Goal: Transaction & Acquisition: Purchase product/service

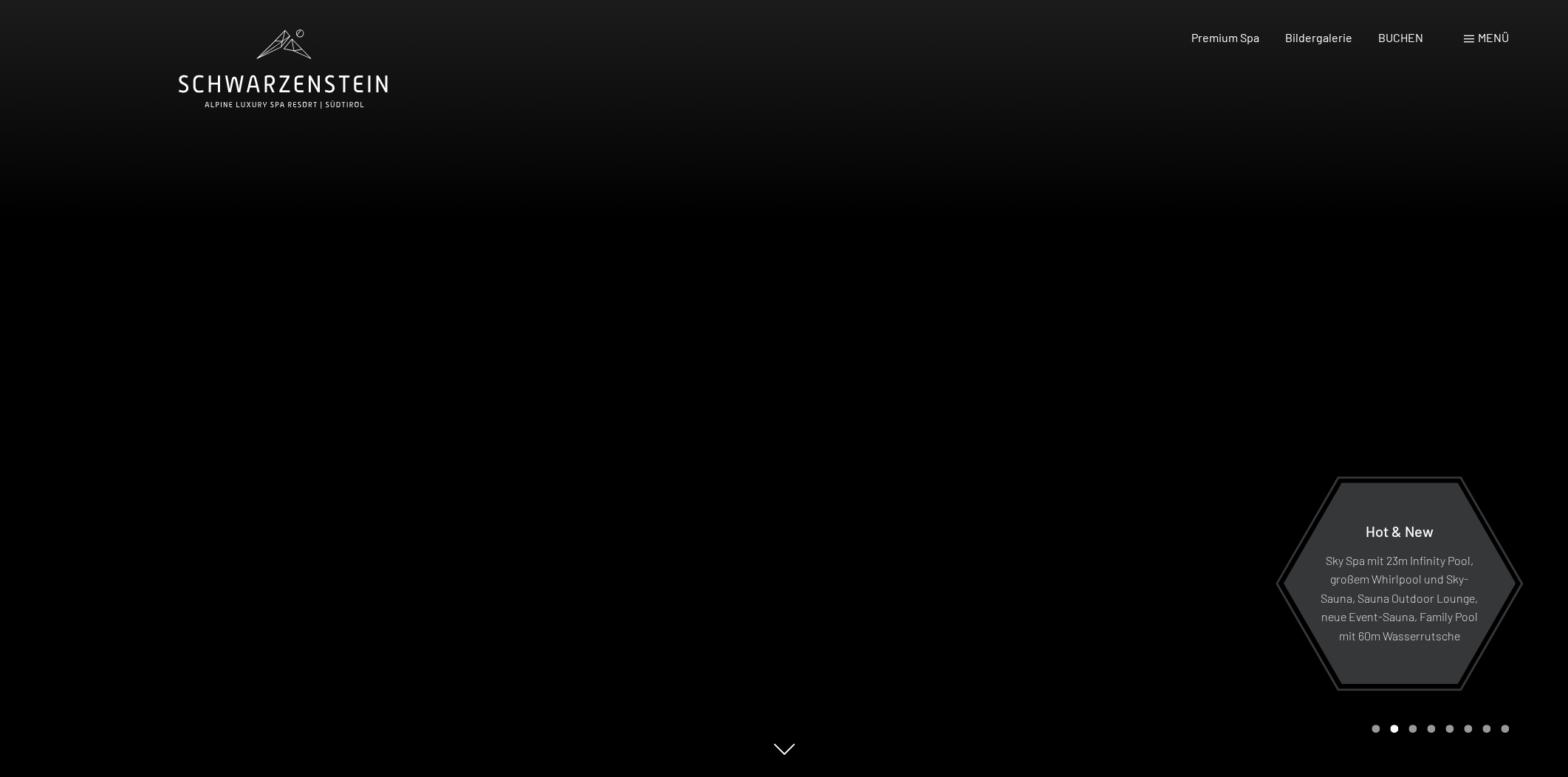
click at [1241, 317] on div at bounding box center [1176, 388] width 784 height 777
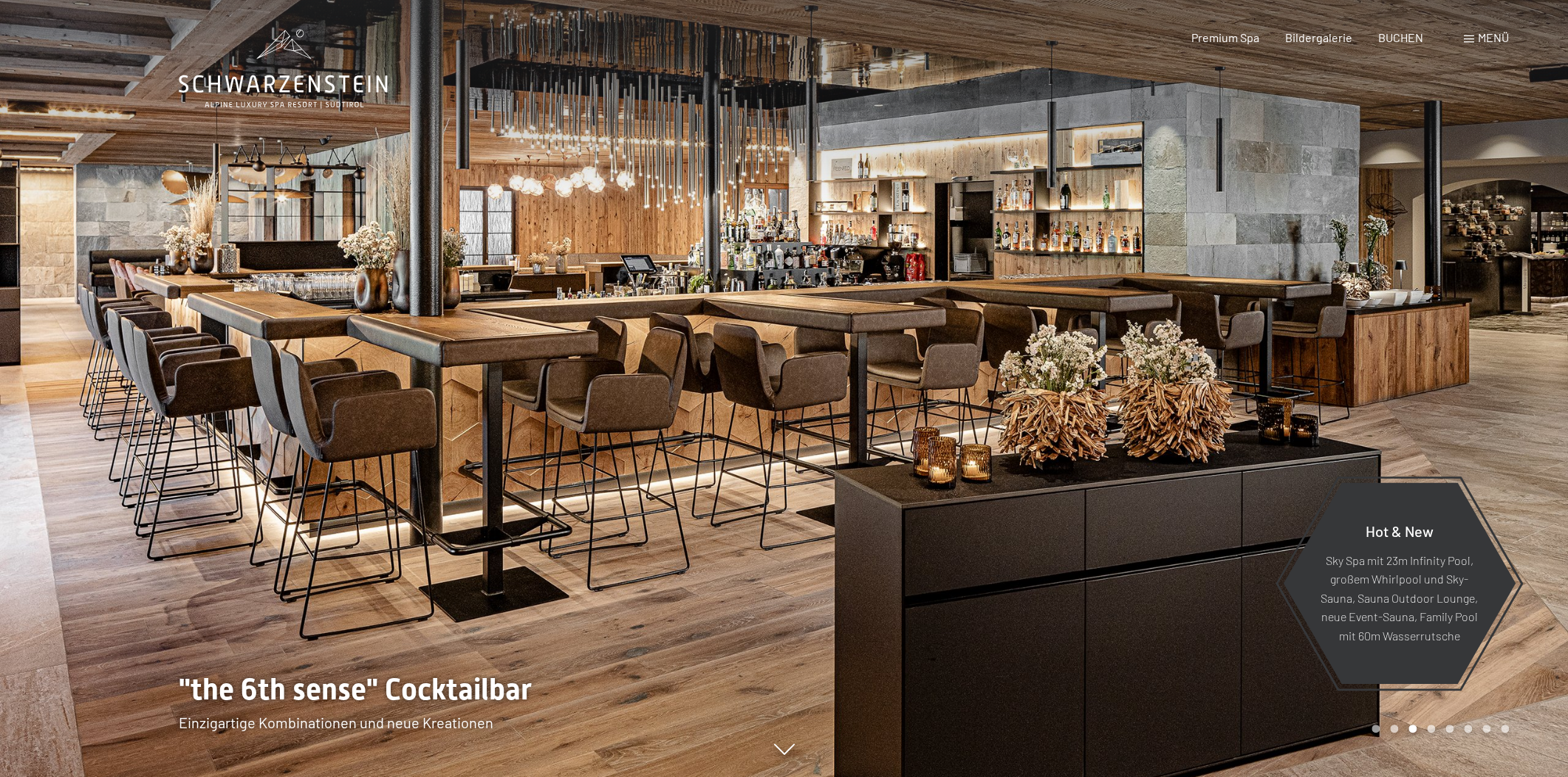
click at [1252, 323] on div at bounding box center [1176, 388] width 784 height 777
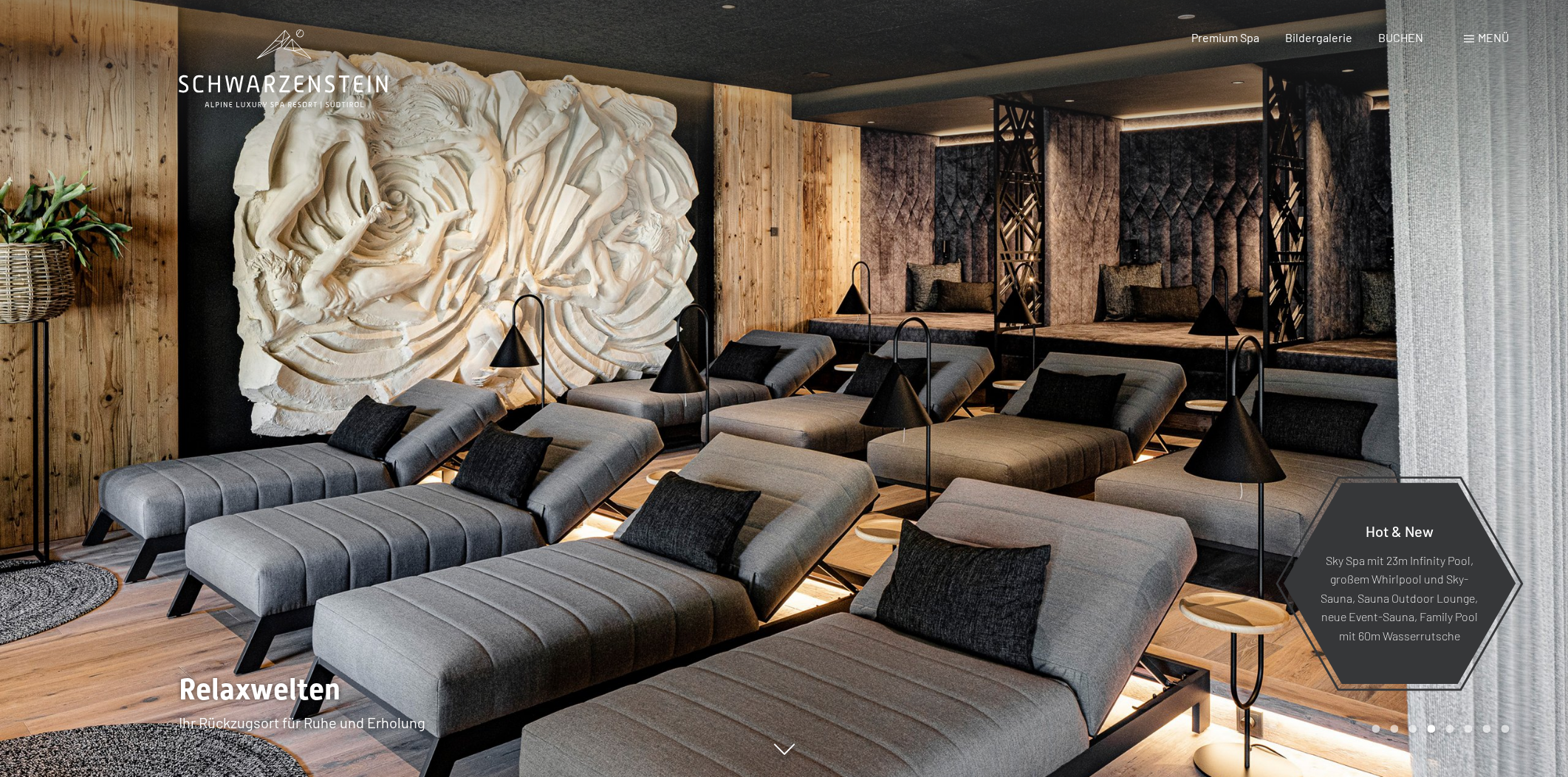
click at [1252, 323] on div at bounding box center [1176, 388] width 784 height 777
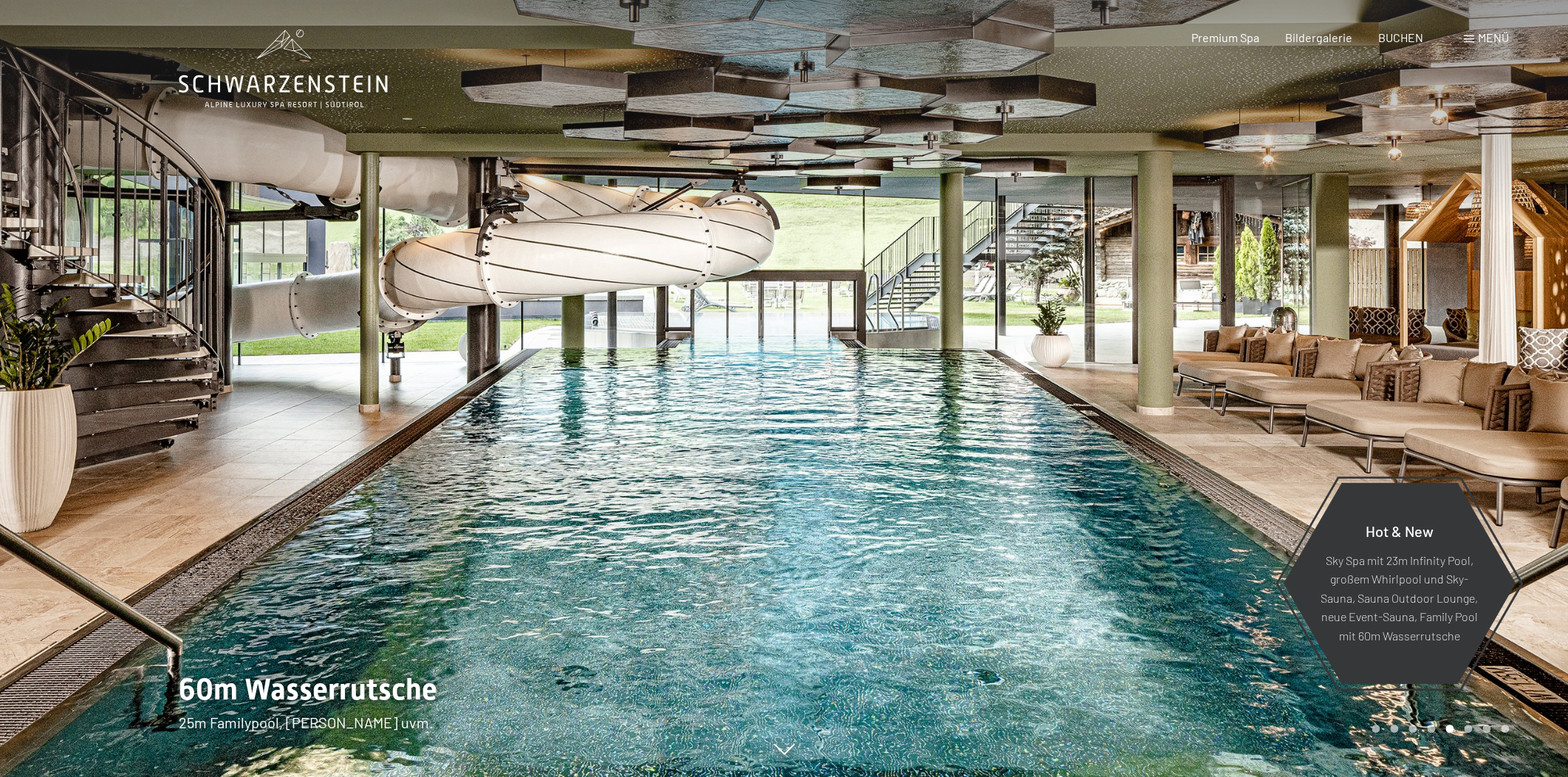
click at [1483, 40] on span "Menü" at bounding box center [1492, 37] width 31 height 14
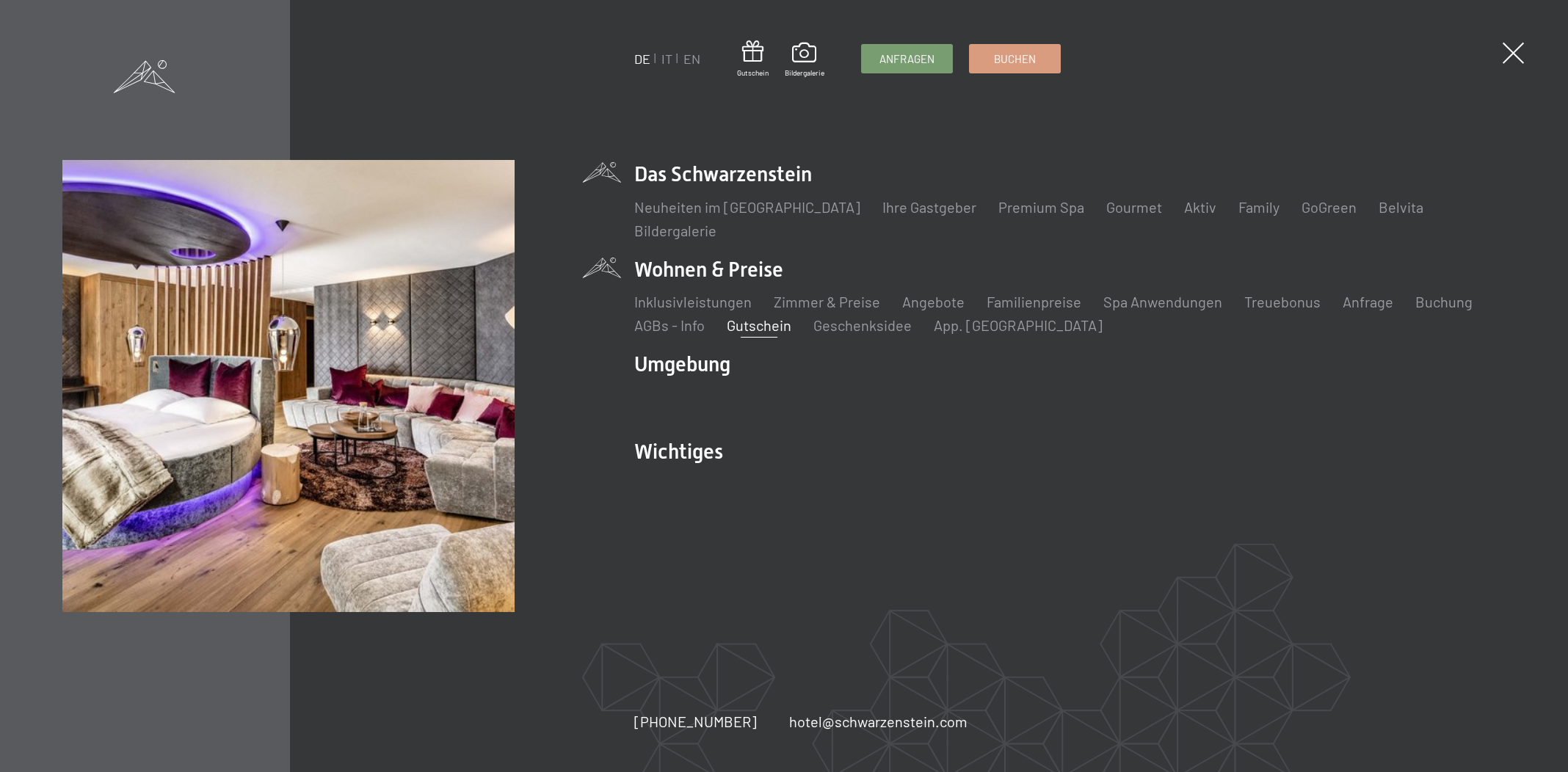
click at [757, 324] on link "Gutschein" at bounding box center [759, 325] width 64 height 17
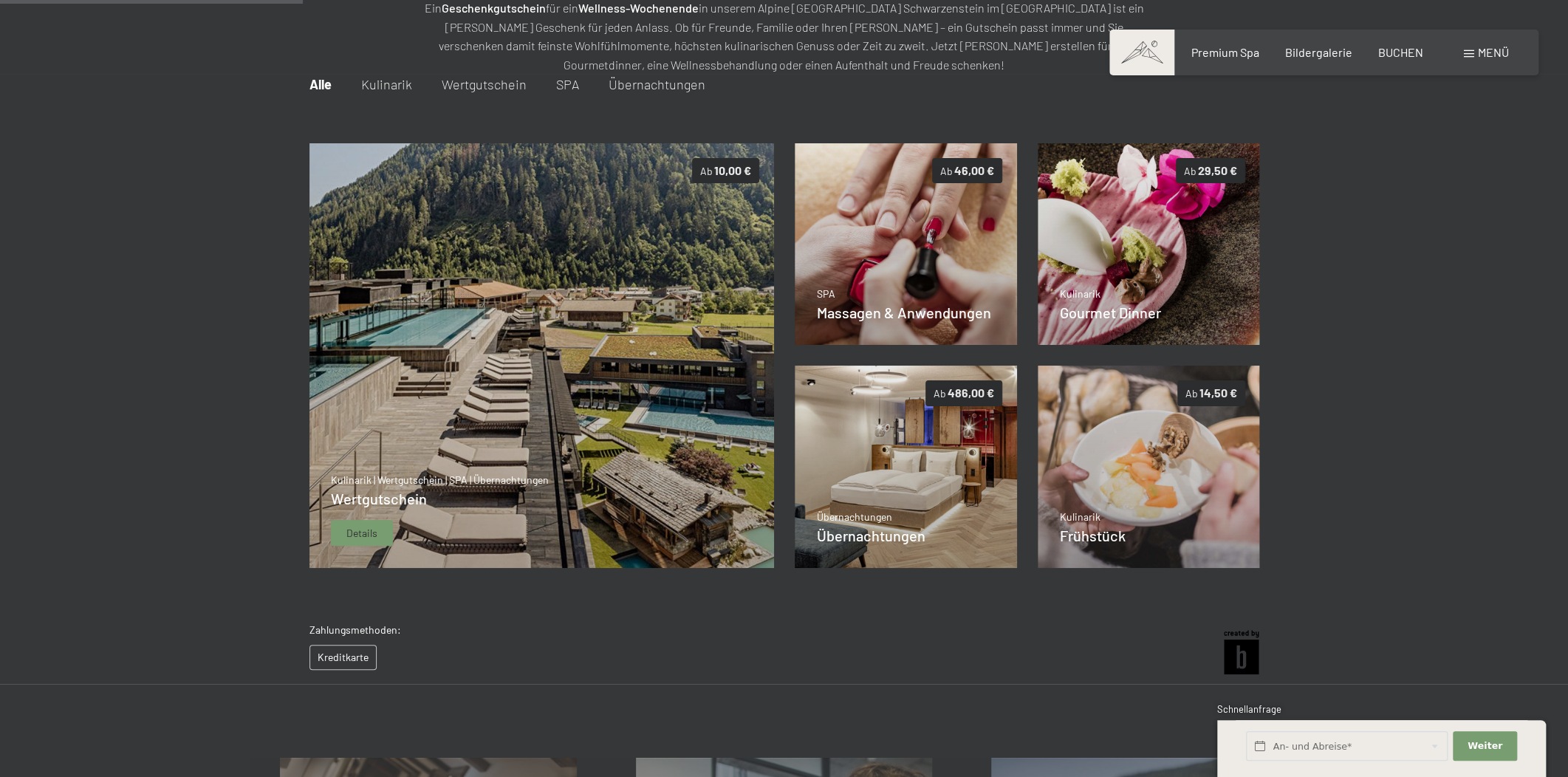
click at [379, 534] on div "Details" at bounding box center [361, 533] width 62 height 27
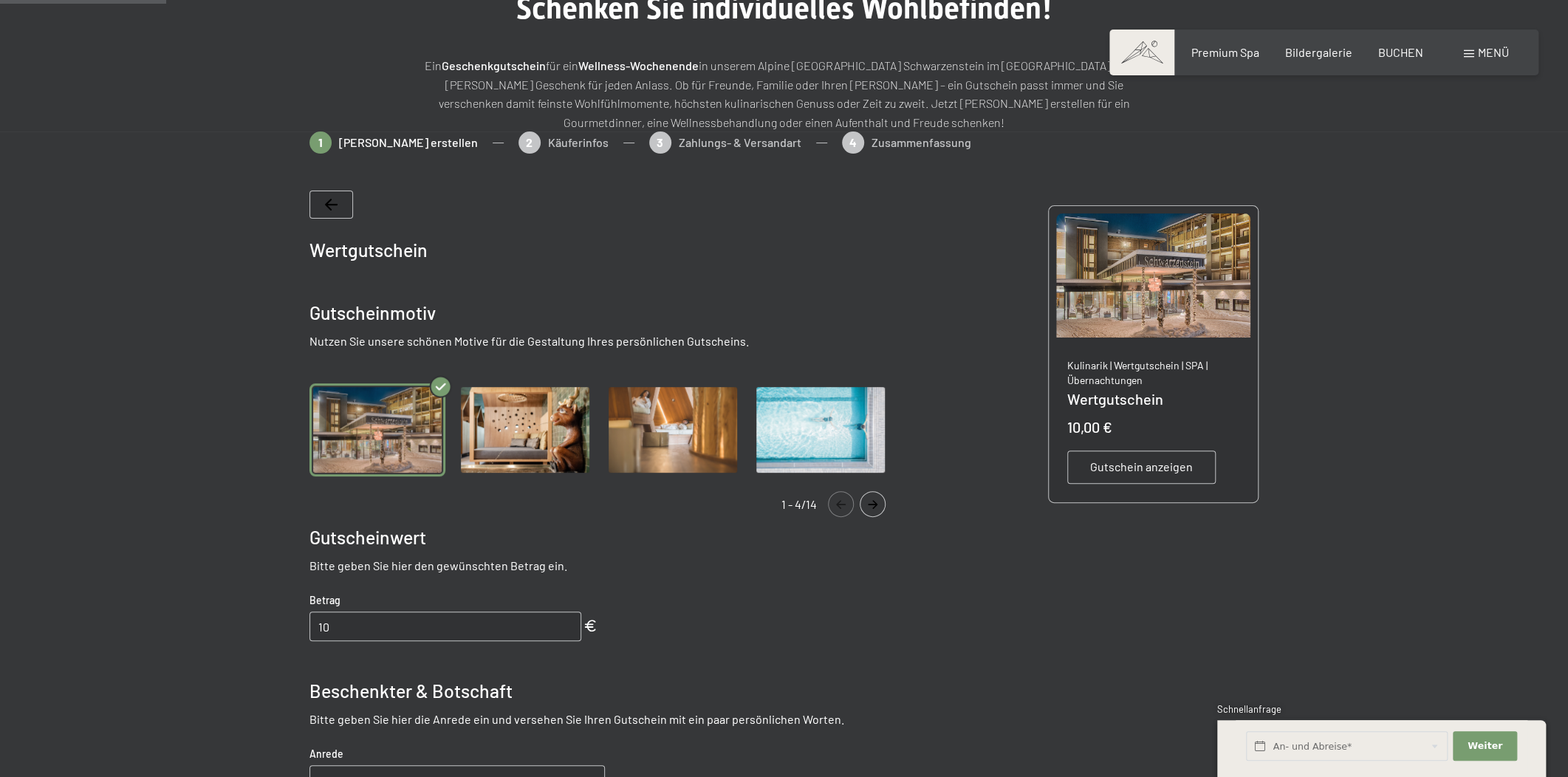
scroll to position [102, 0]
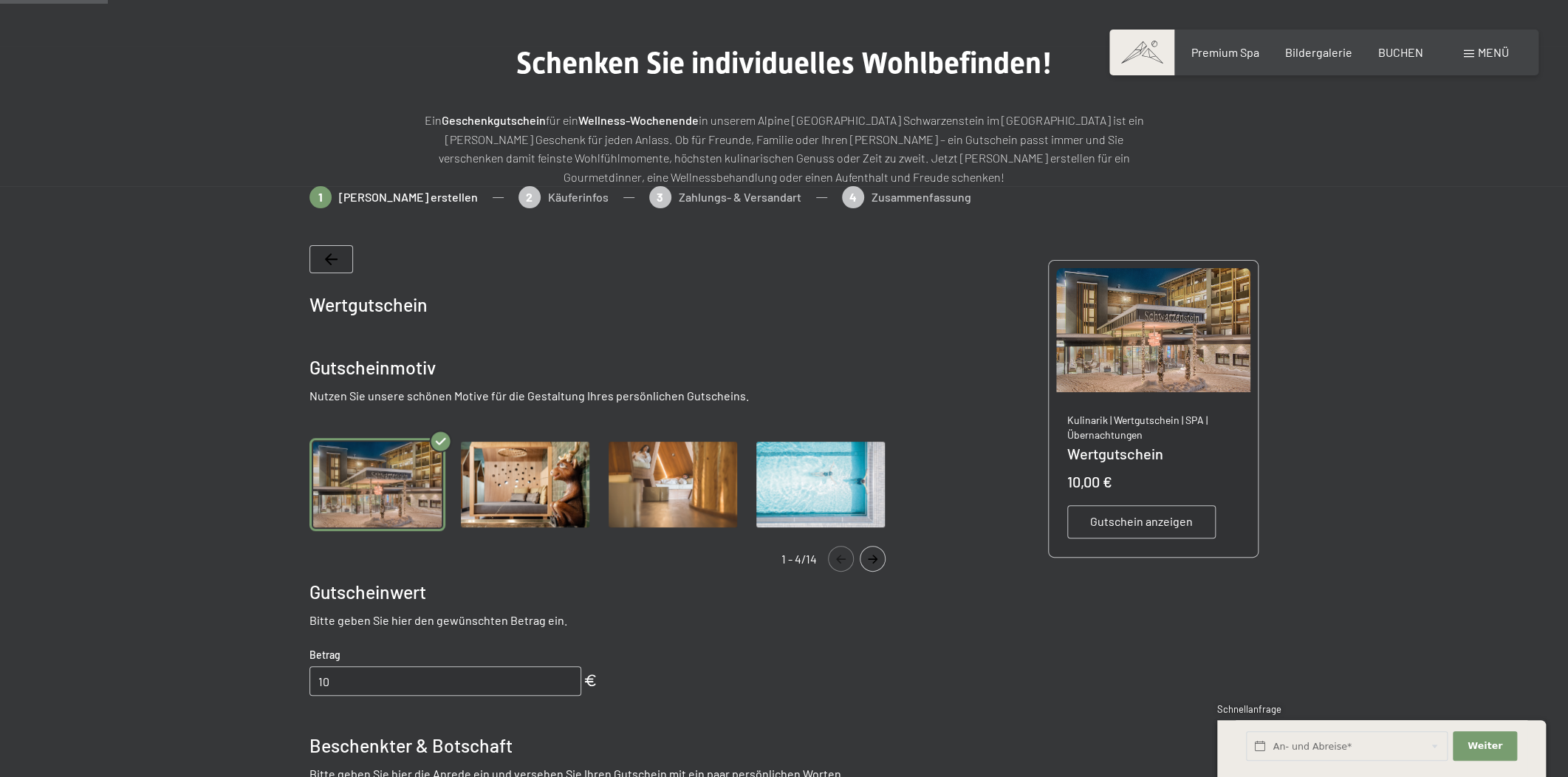
click at [877, 557] on icon "Navigate to next slide" at bounding box center [872, 558] width 24 height 9
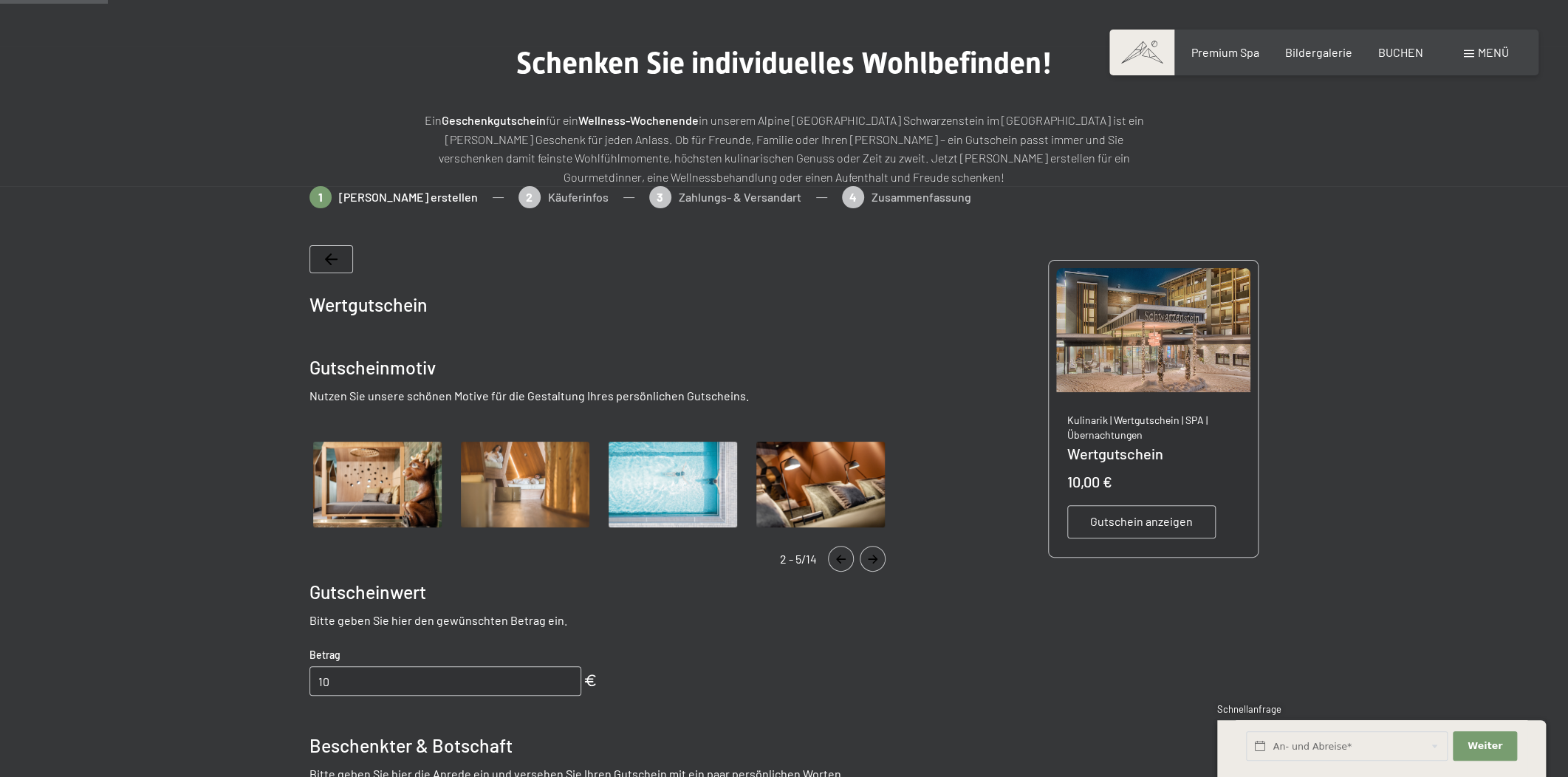
click at [877, 557] on icon "Navigate to next slide" at bounding box center [872, 558] width 24 height 9
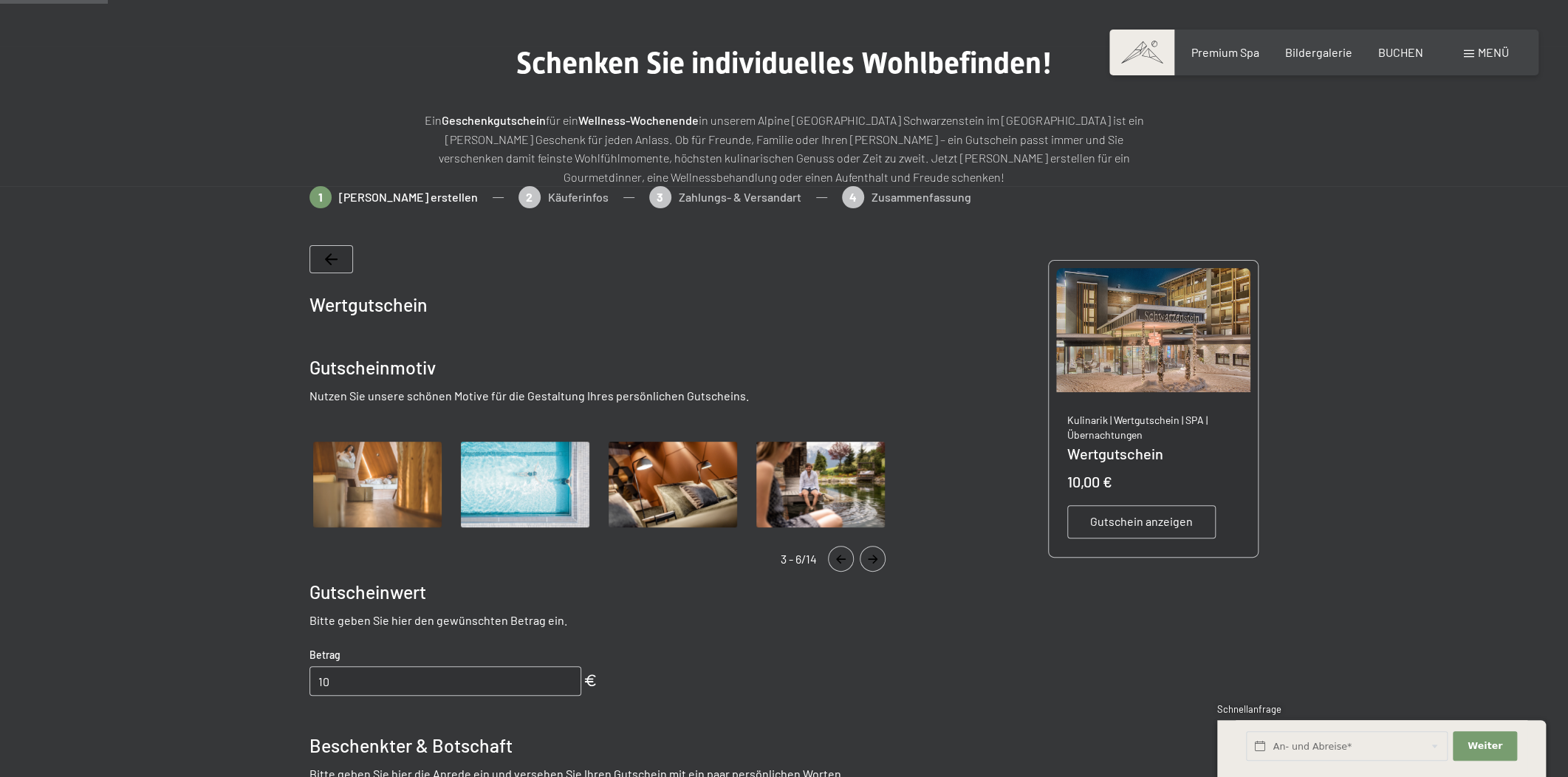
click at [877, 557] on icon "Navigate to next slide" at bounding box center [872, 558] width 24 height 9
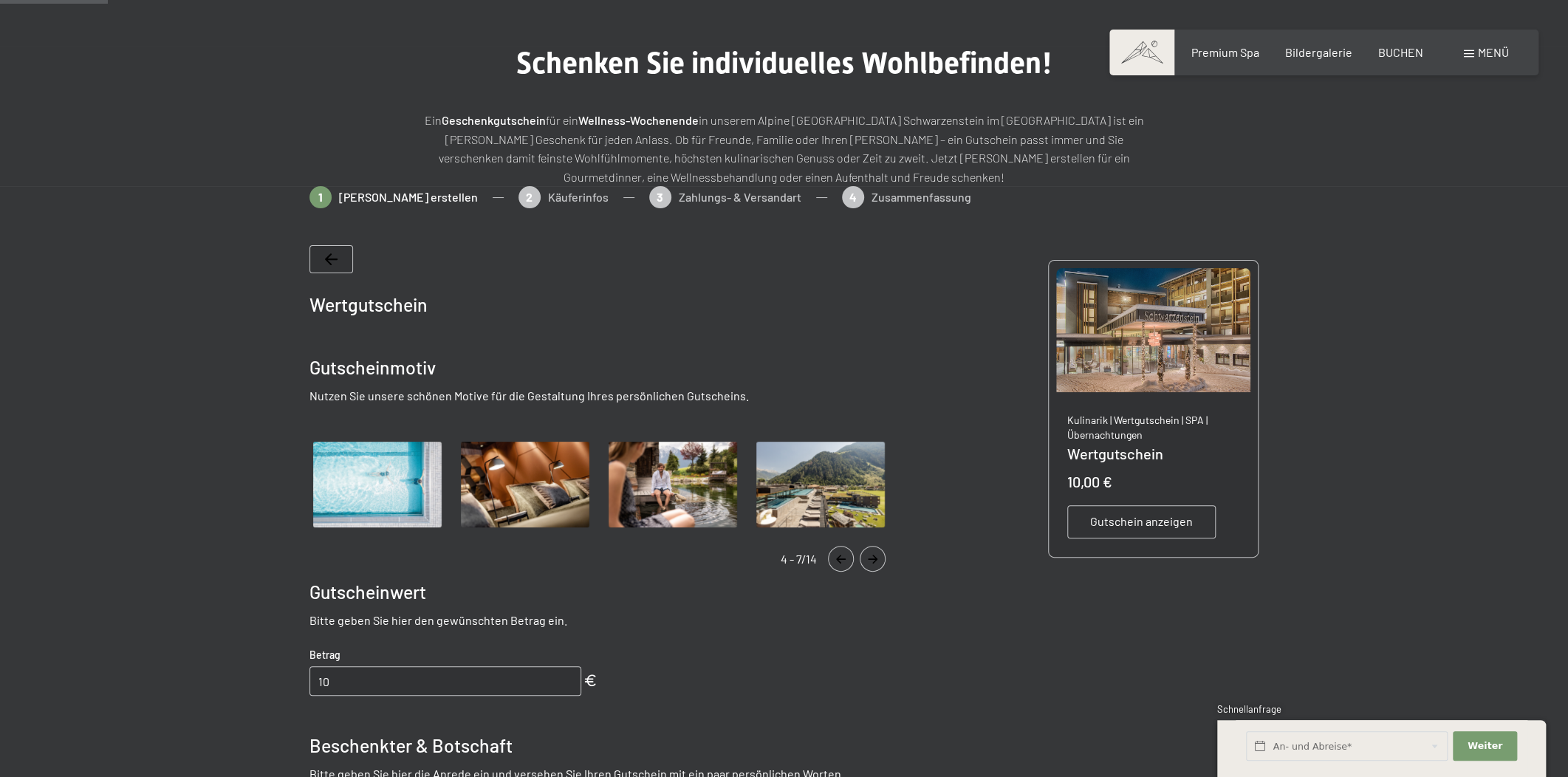
click at [877, 557] on icon "Navigate to next slide" at bounding box center [872, 558] width 24 height 9
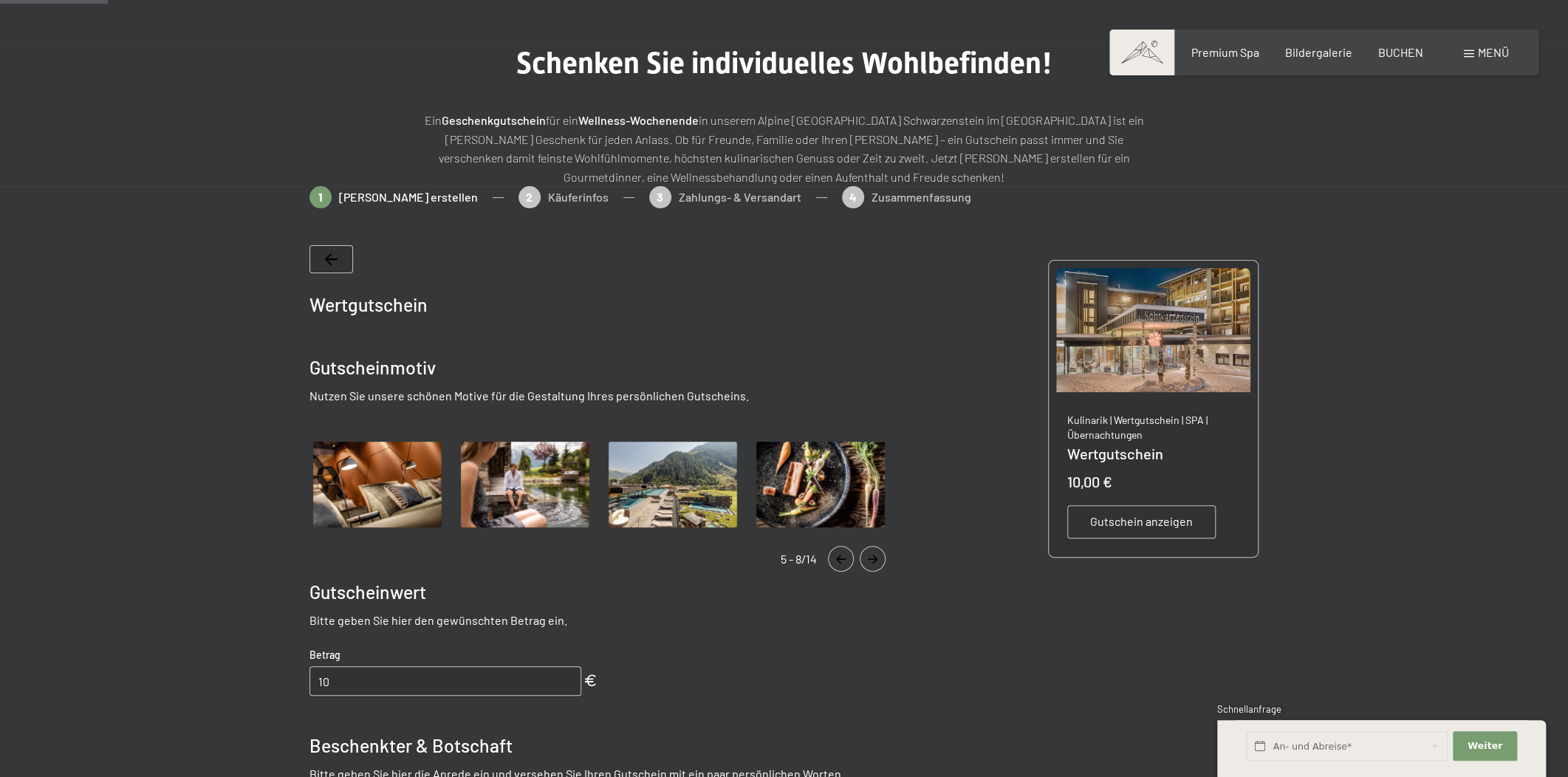
click at [877, 557] on icon "Navigate to next slide" at bounding box center [872, 558] width 24 height 9
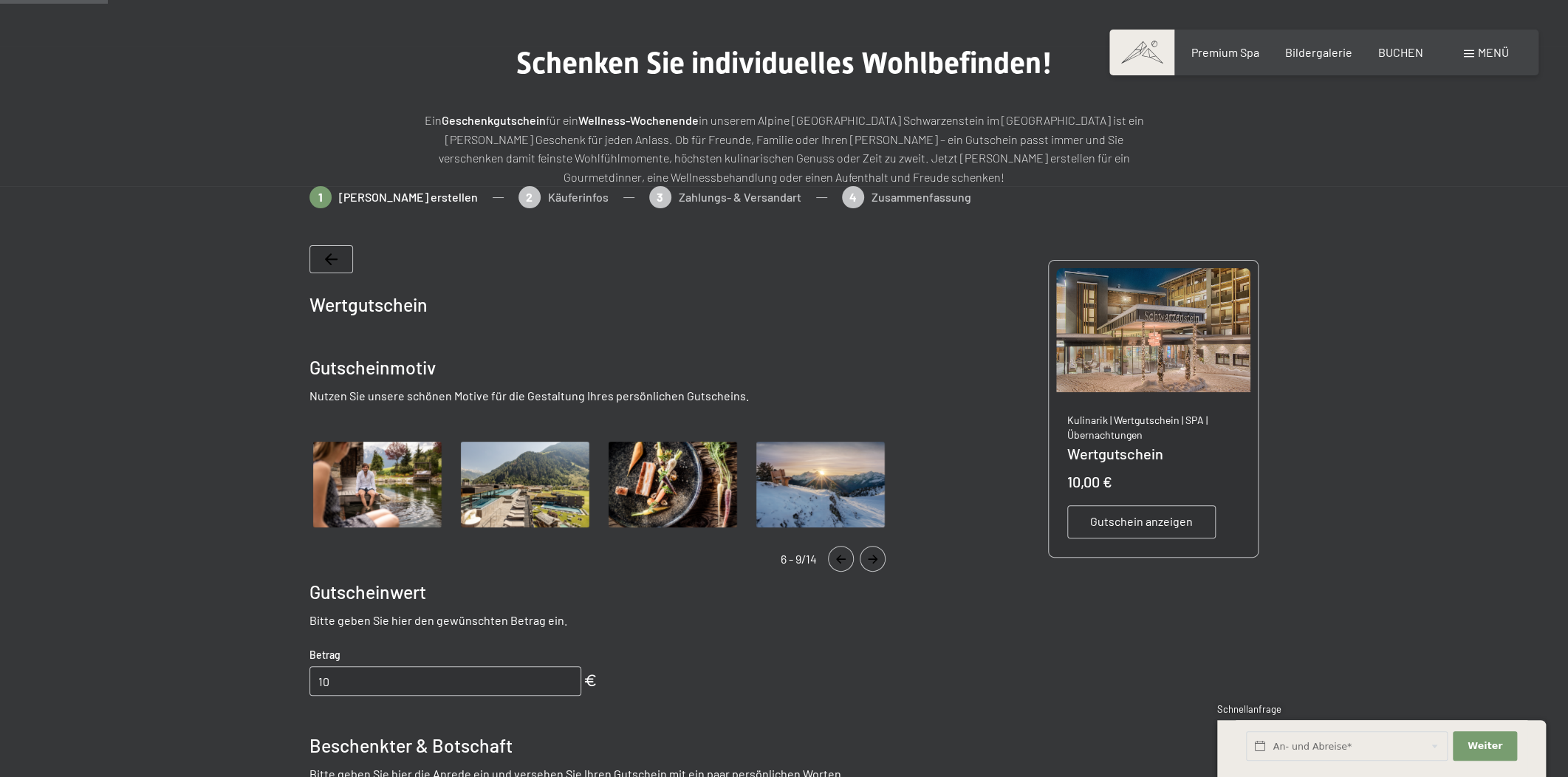
click at [877, 557] on icon "Navigate to next slide" at bounding box center [872, 558] width 24 height 9
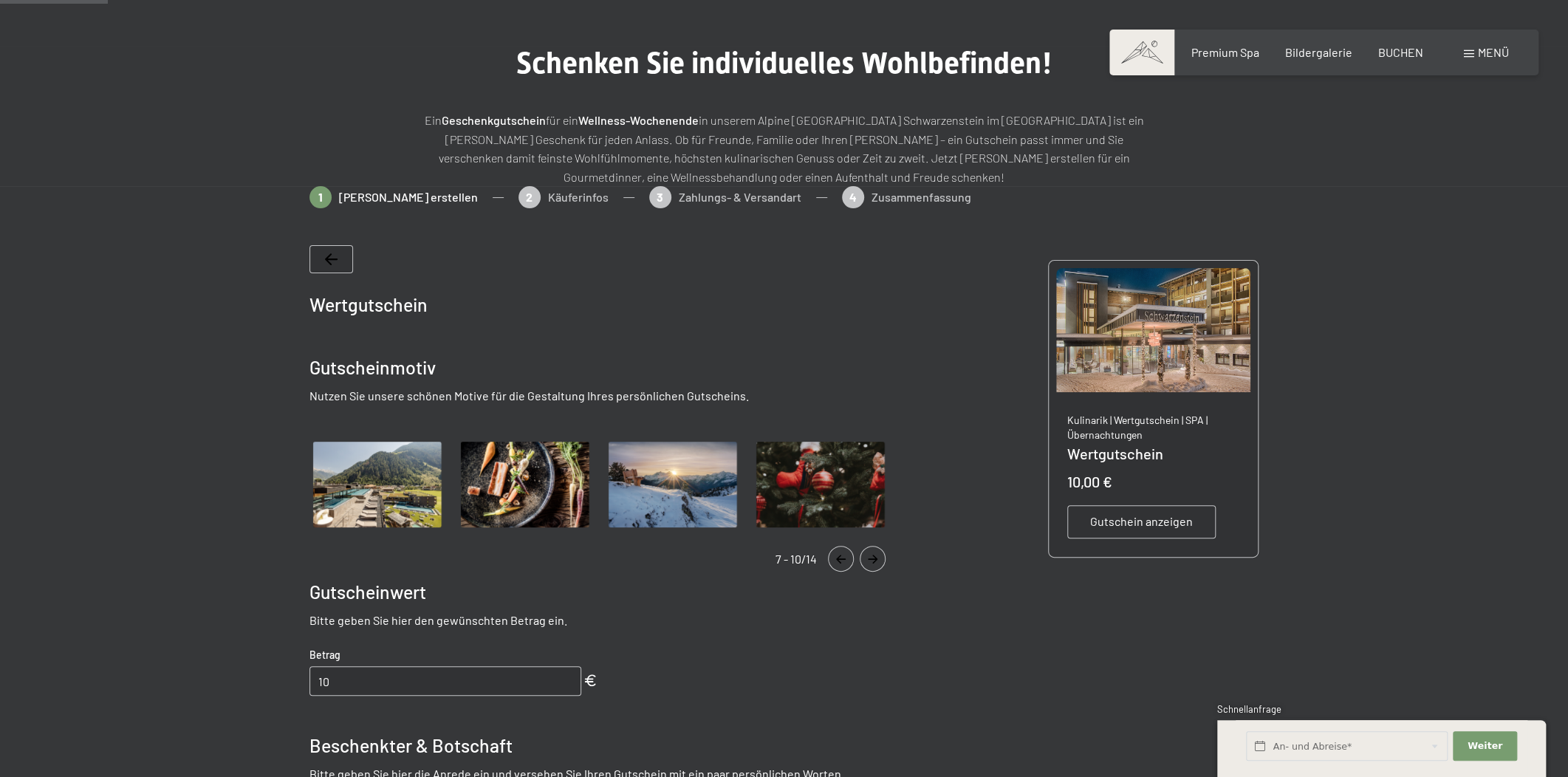
click at [876, 555] on icon "Navigate to next slide" at bounding box center [872, 558] width 24 height 9
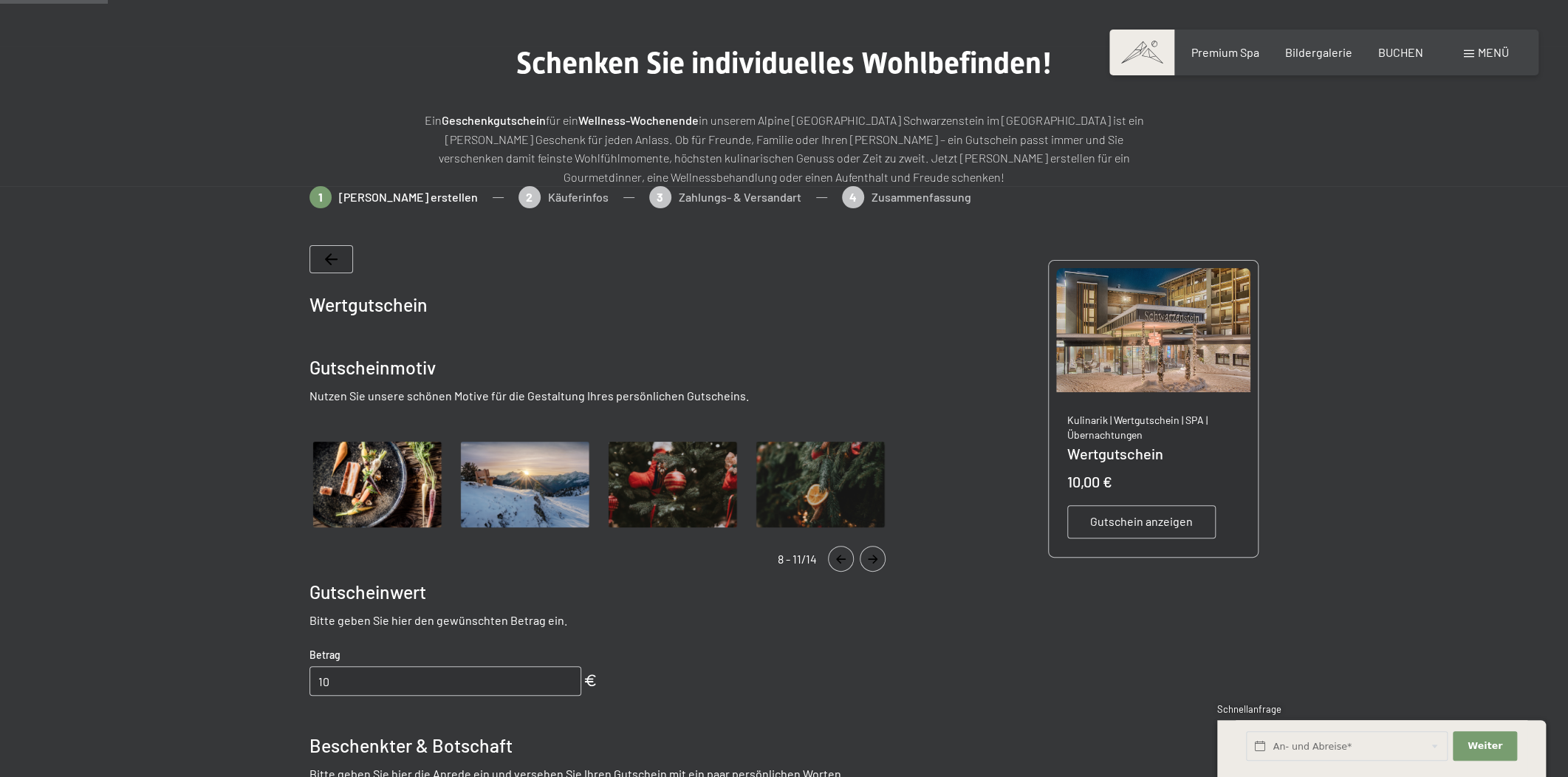
click at [876, 555] on icon "Navigate to next slide" at bounding box center [872, 558] width 24 height 9
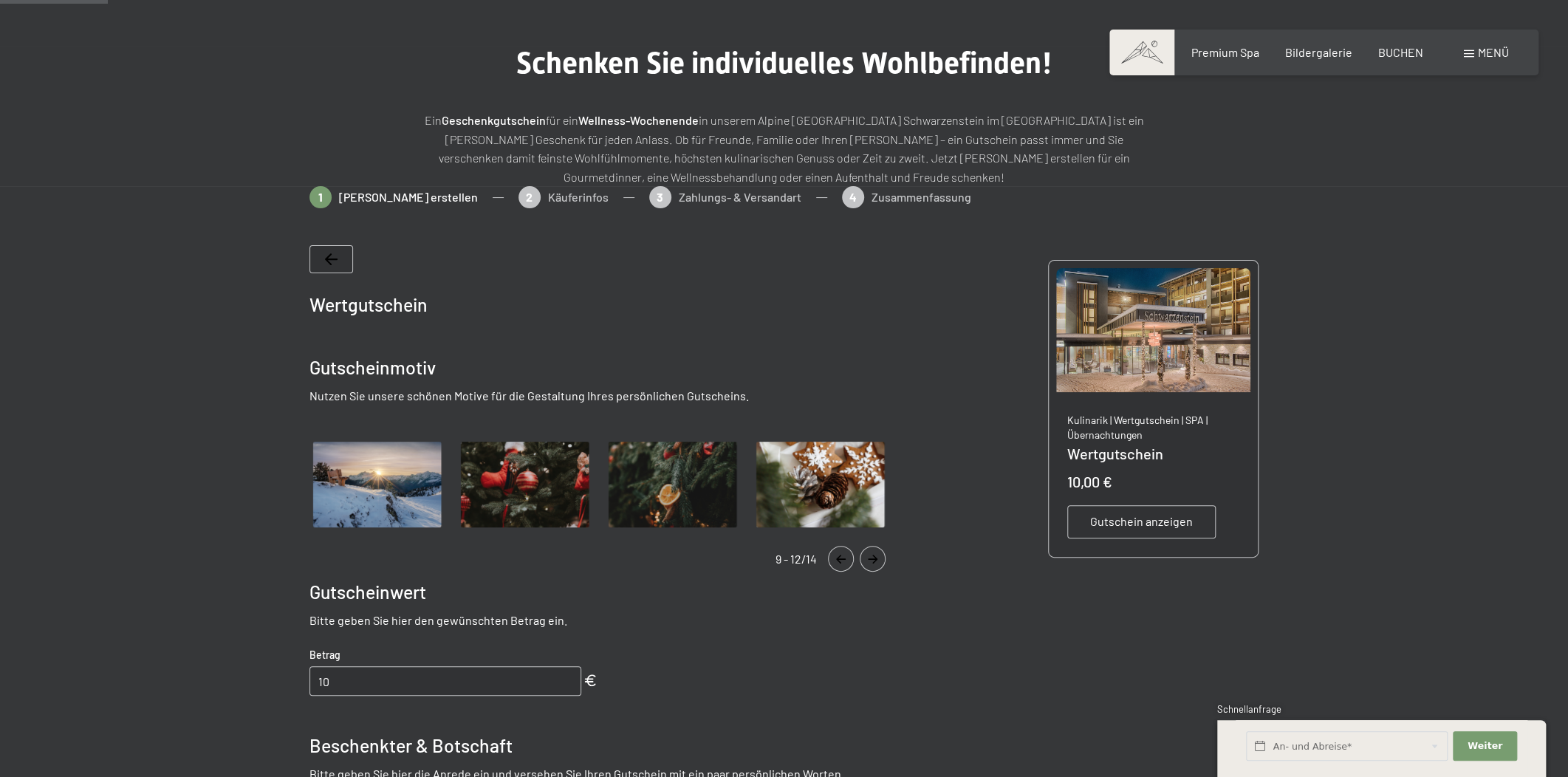
click at [876, 555] on icon "Navigate to next slide" at bounding box center [872, 558] width 24 height 9
click at [846, 558] on icon "Navigate to previous slide" at bounding box center [840, 558] width 24 height 9
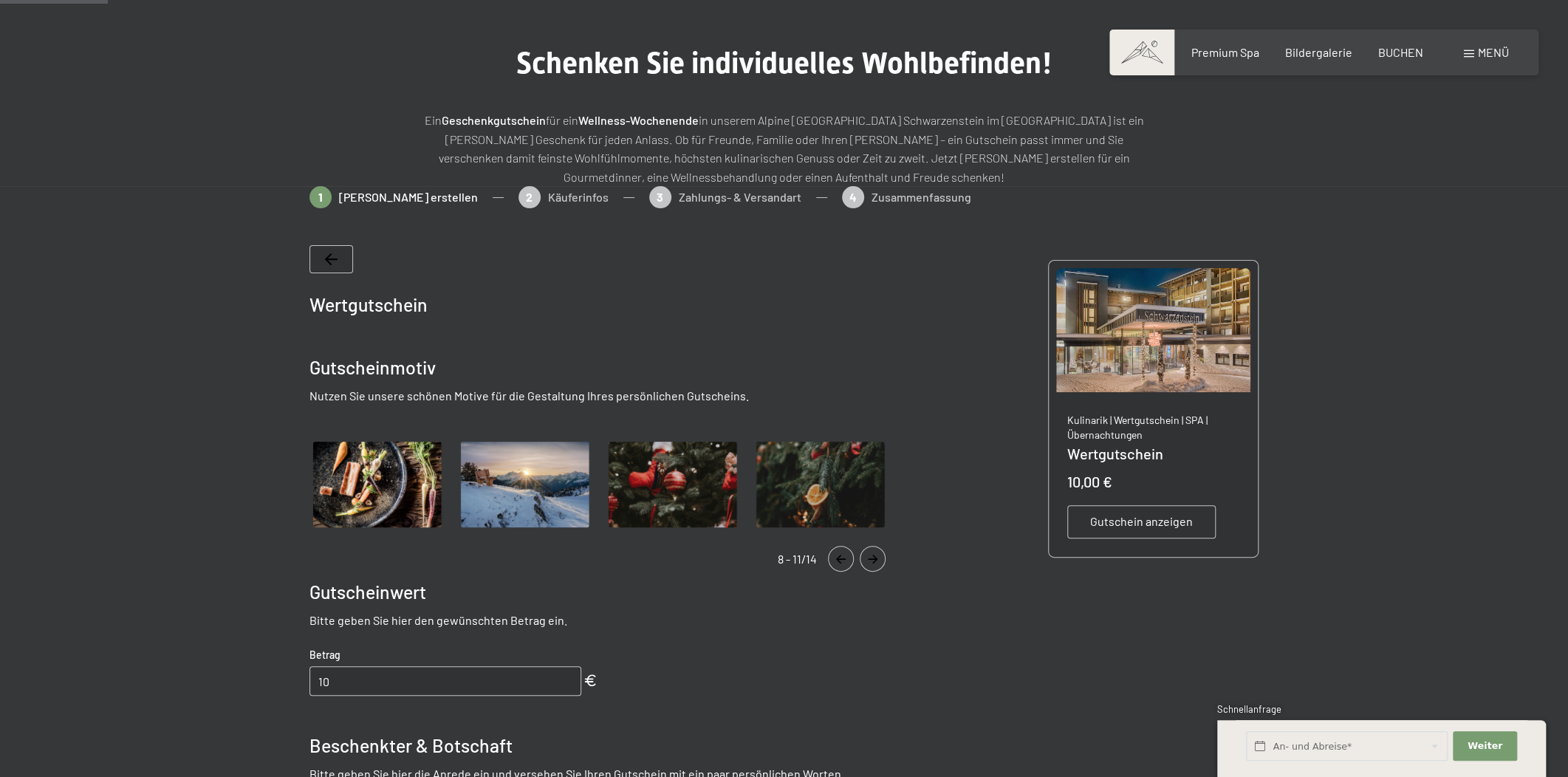
click at [846, 558] on icon "Navigate to previous slide" at bounding box center [840, 558] width 24 height 9
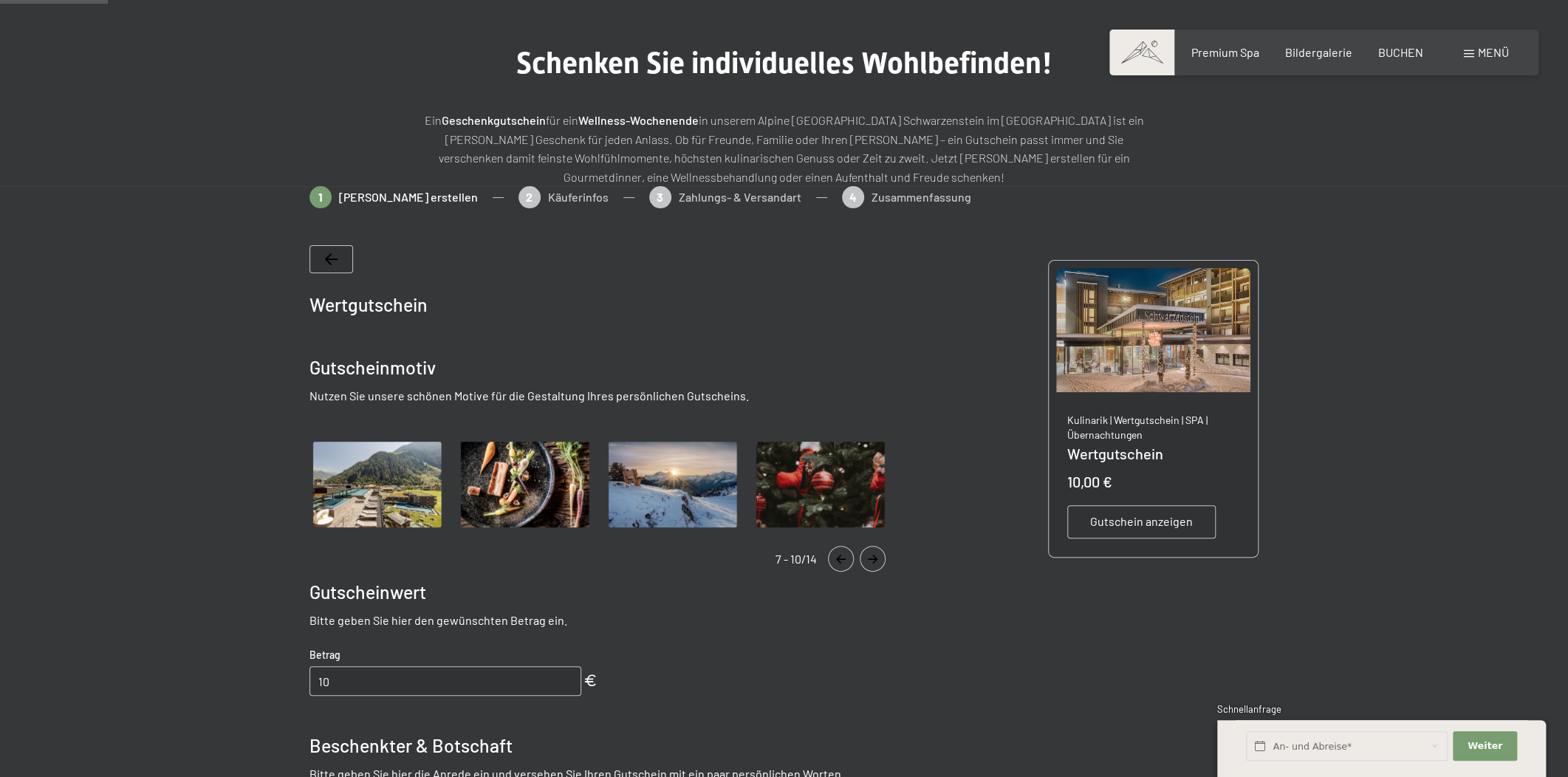
click at [845, 558] on icon "Navigate to previous slide" at bounding box center [841, 558] width 9 height 9
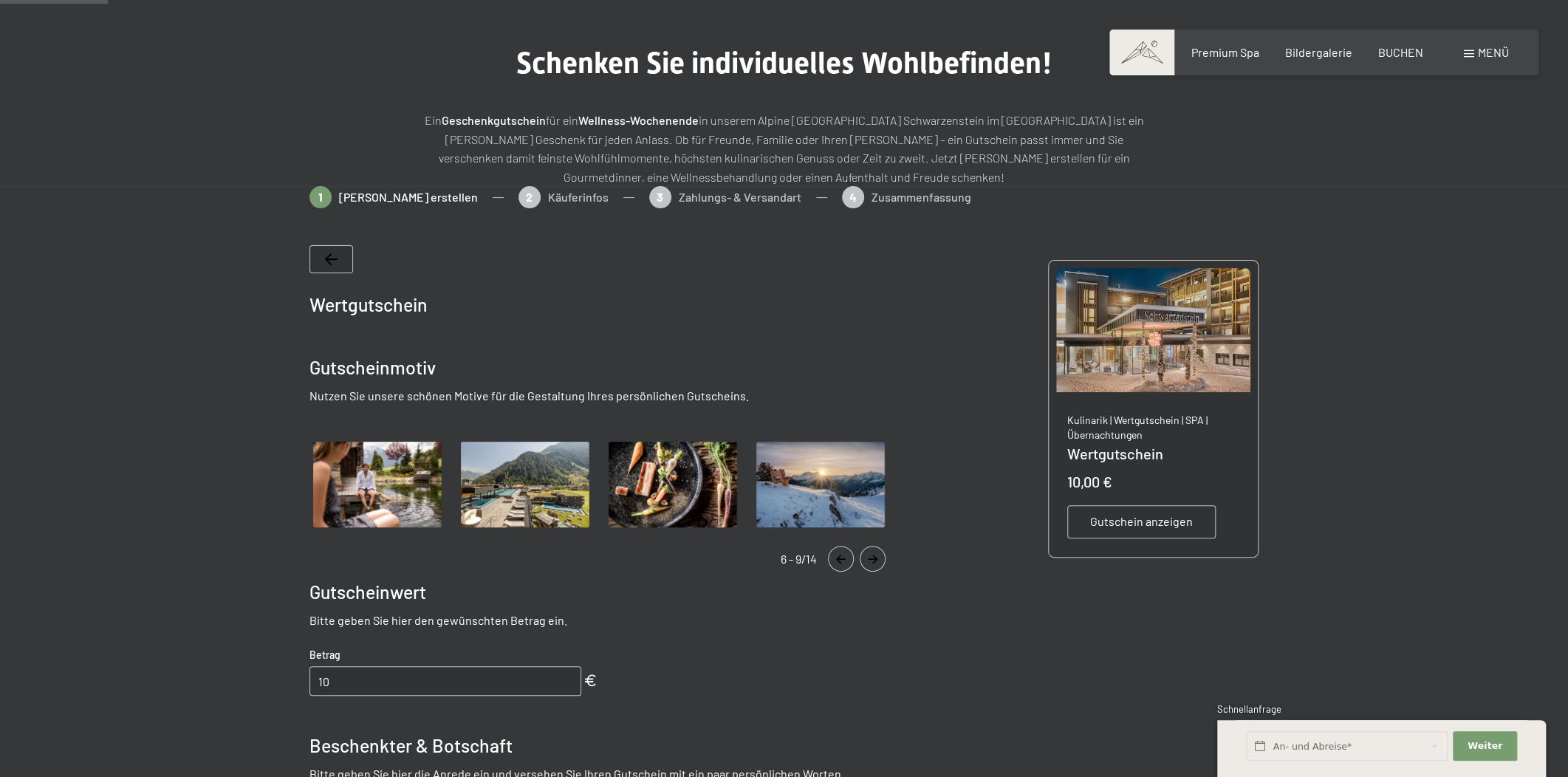
click at [844, 557] on icon "Navigate to previous slide" at bounding box center [840, 558] width 24 height 9
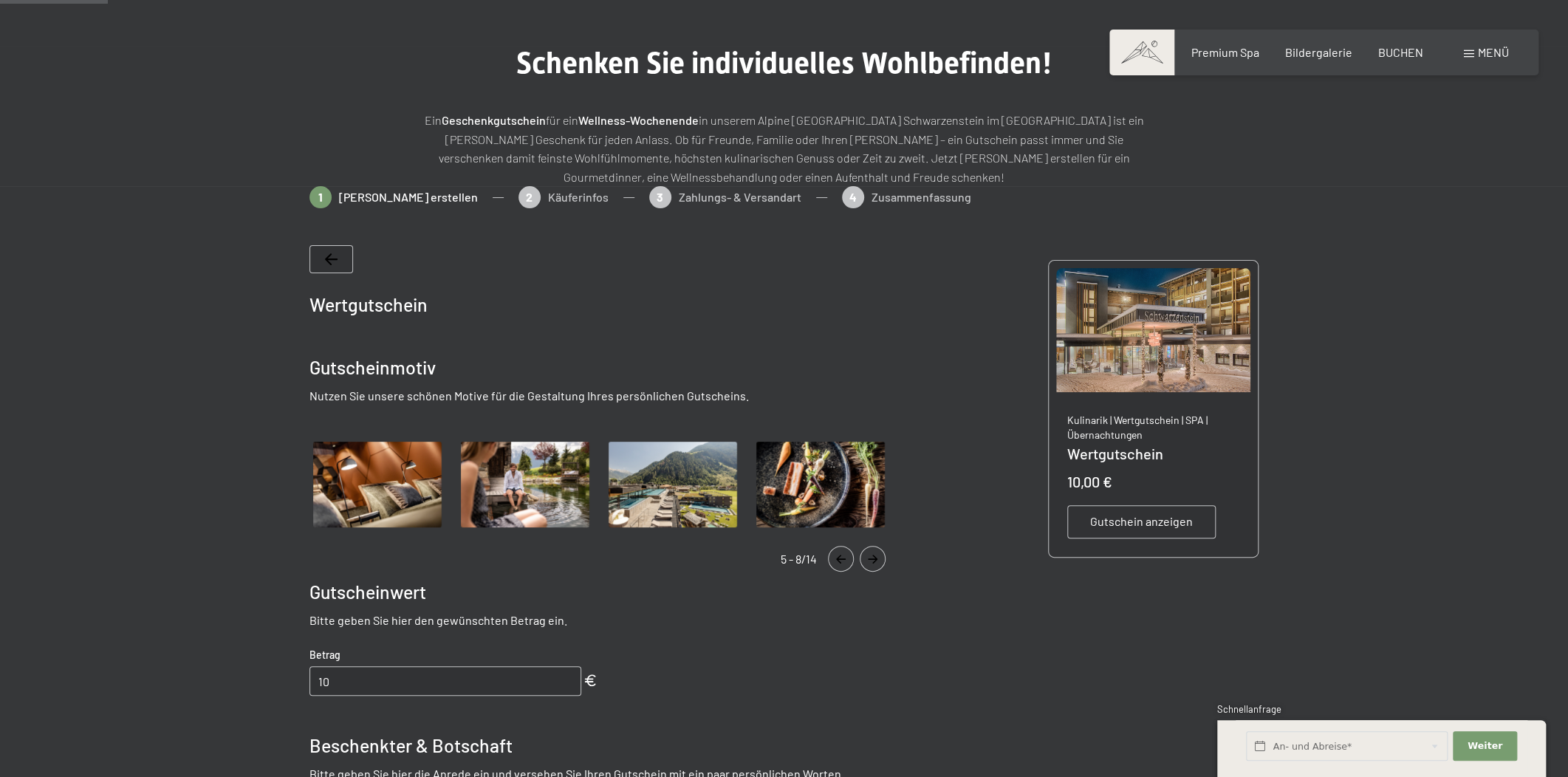
click at [840, 561] on icon "Navigate to previous slide" at bounding box center [840, 558] width 24 height 9
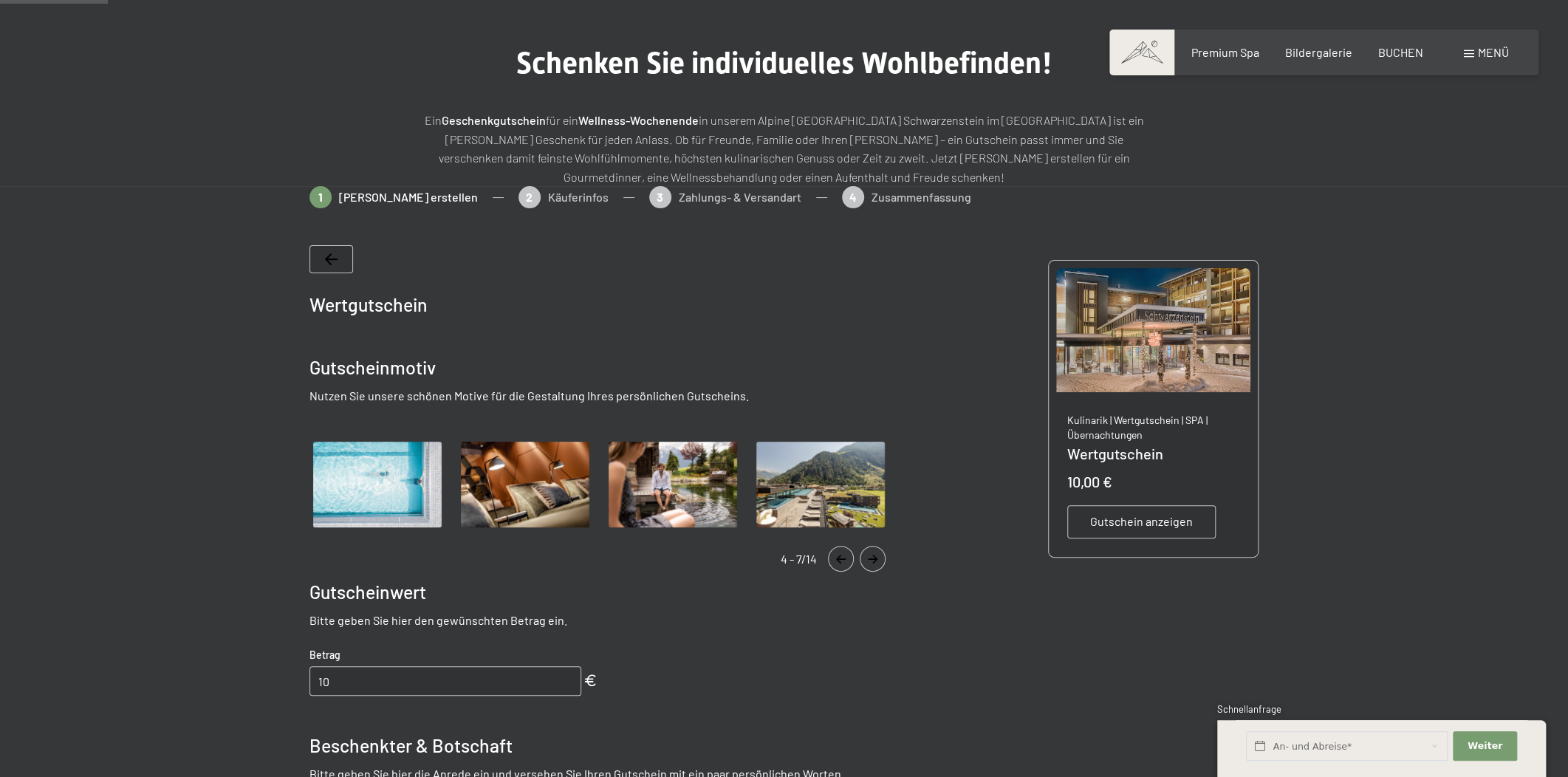
click at [840, 561] on icon "Navigate to previous slide" at bounding box center [840, 558] width 24 height 9
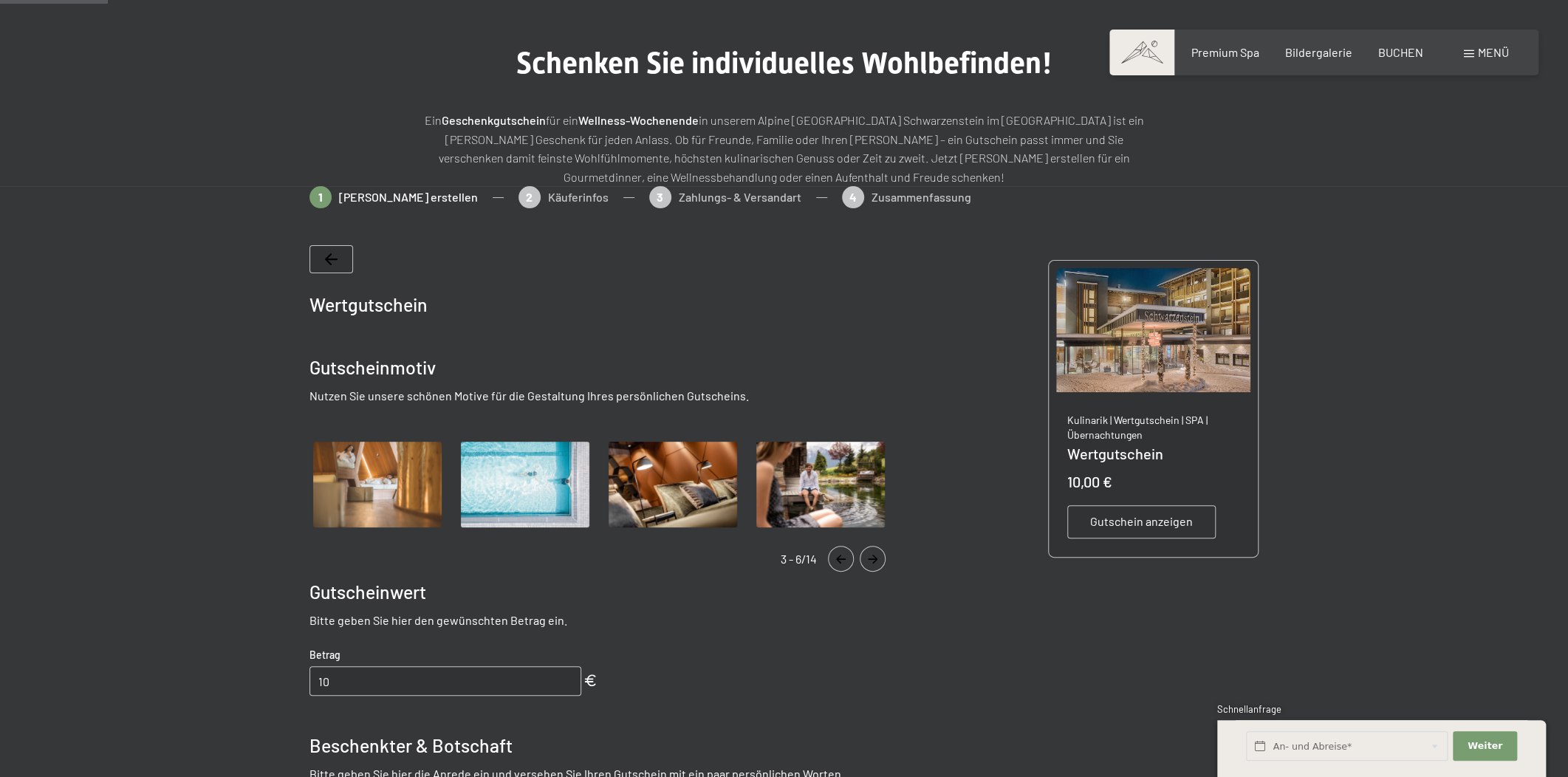
click at [839, 561] on icon "Navigate to previous slide" at bounding box center [840, 558] width 24 height 9
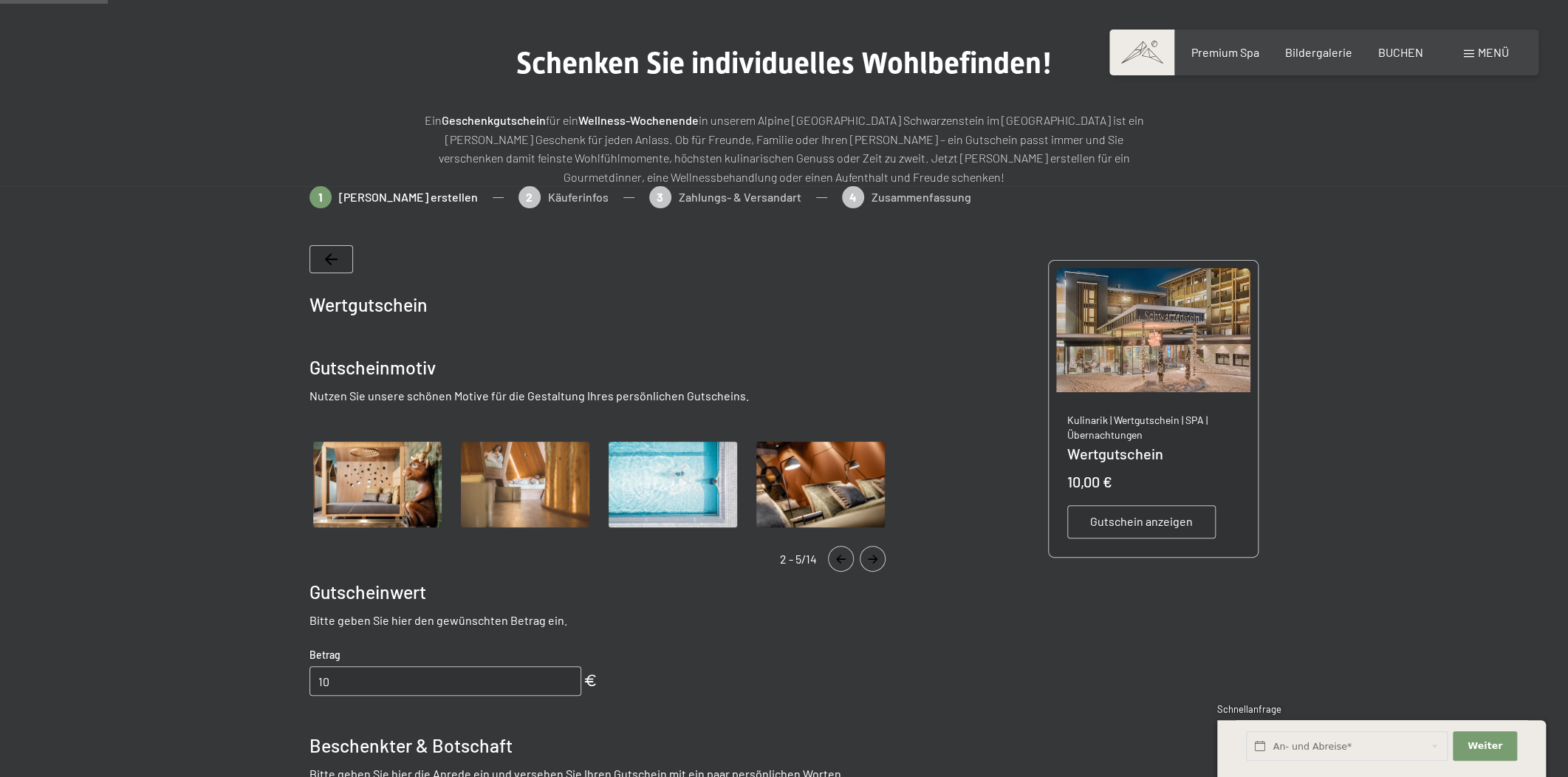
click at [831, 559] on icon "Navigate to previous slide" at bounding box center [840, 558] width 24 height 9
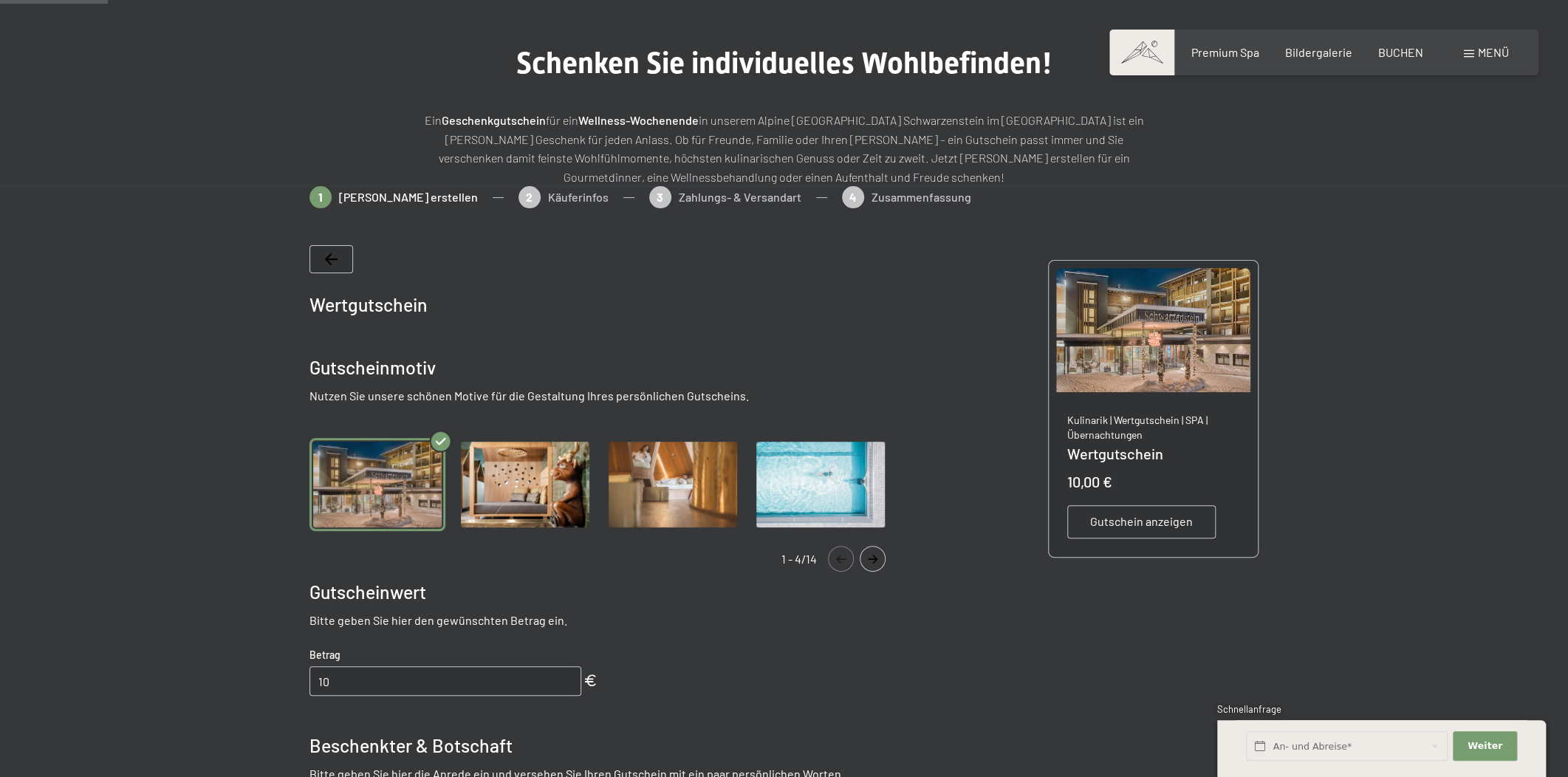
click at [681, 473] on img "Gallery" at bounding box center [673, 484] width 136 height 94
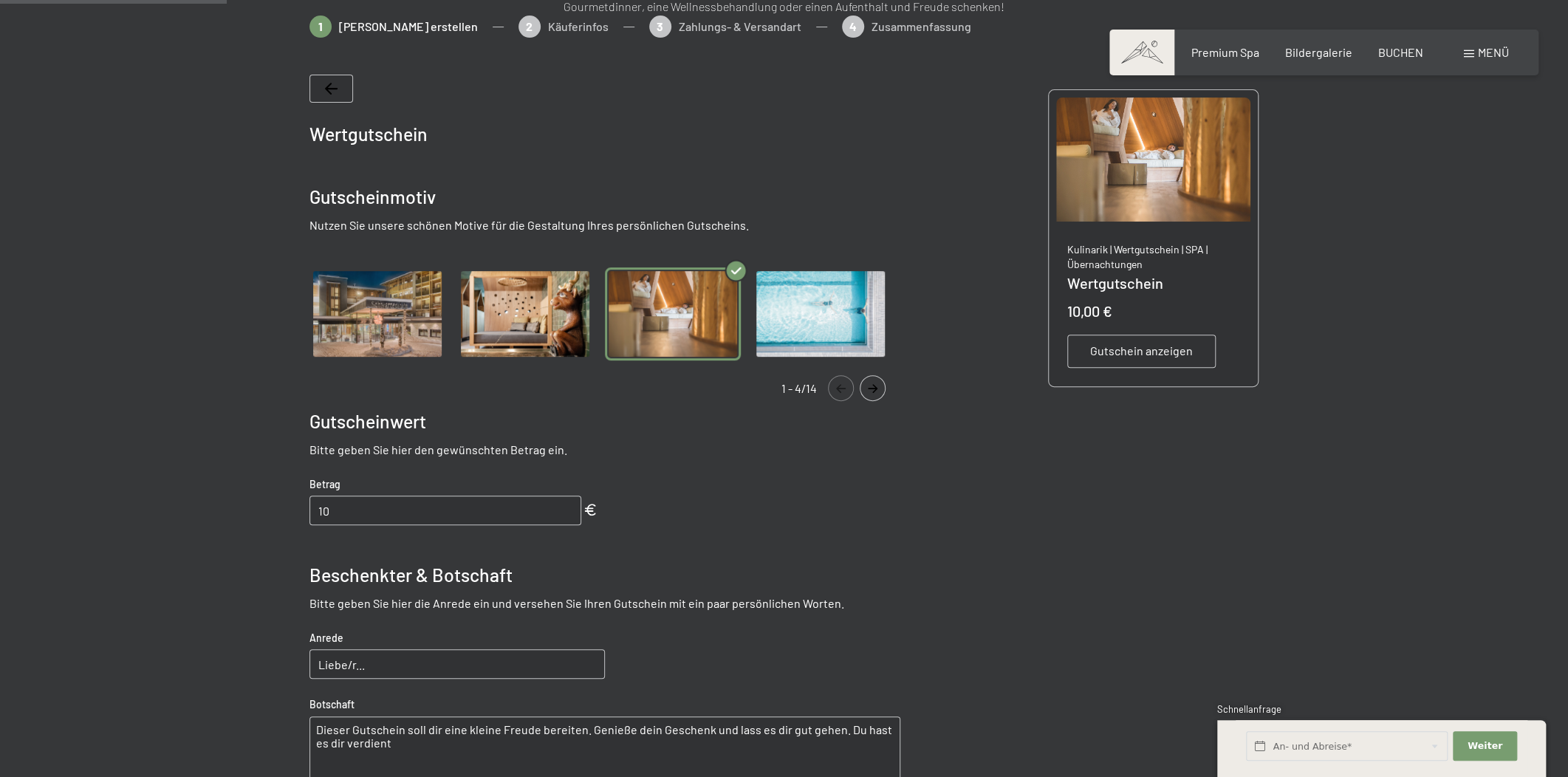
scroll to position [327, 0]
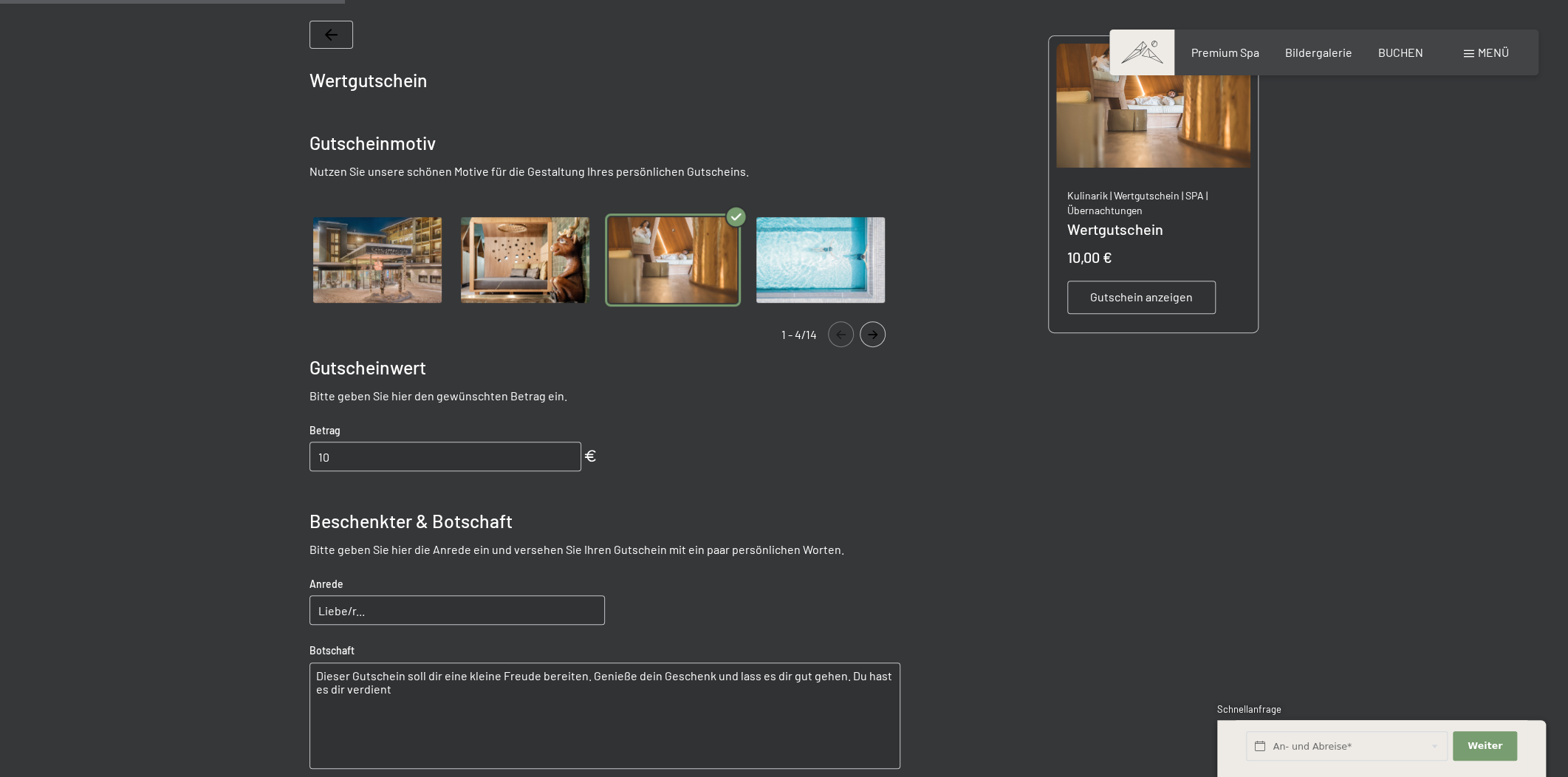
drag, startPoint x: 256, startPoint y: 454, endPoint x: 241, endPoint y: 453, distance: 15.0
click at [241, 453] on div at bounding box center [784, 453] width 1118 height 984
click at [394, 463] on input "10" at bounding box center [445, 456] width 272 height 29
drag, startPoint x: 386, startPoint y: 455, endPoint x: 261, endPoint y: 453, distance: 125.0
click at [261, 453] on div at bounding box center [784, 453] width 1118 height 984
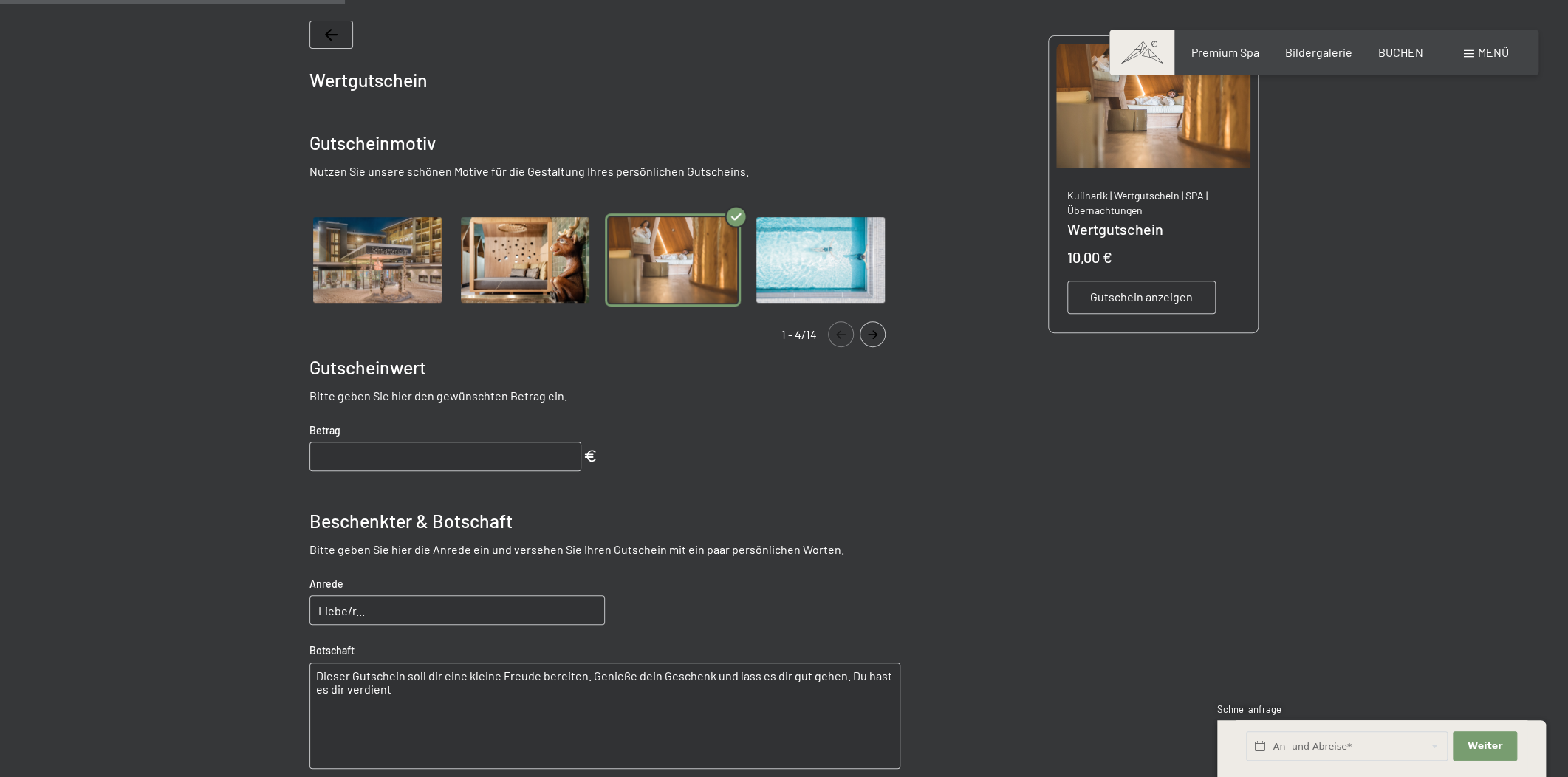
click at [846, 338] on button "Navigate to previous slide" at bounding box center [841, 334] width 26 height 26
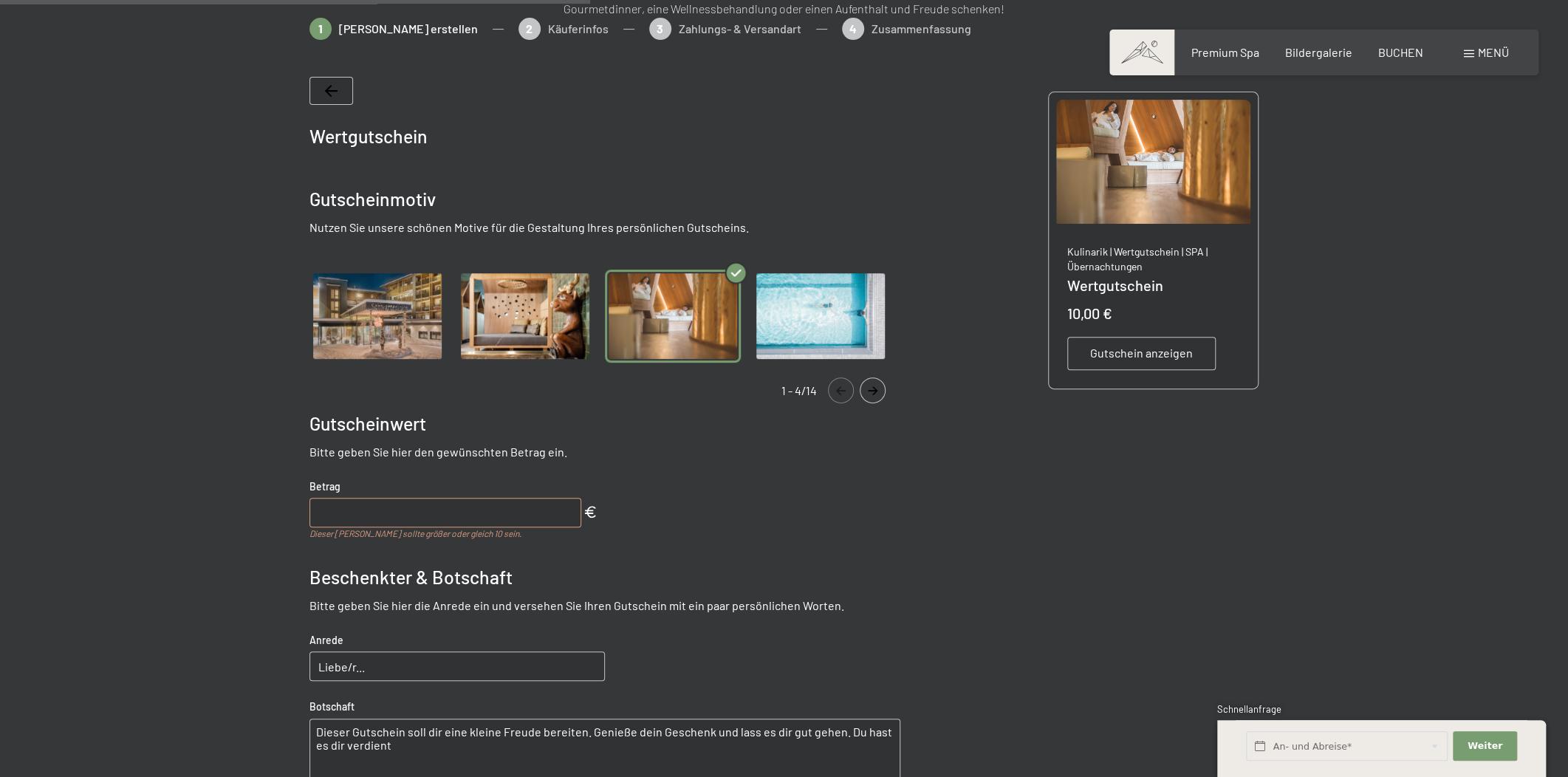
scroll to position [0, 0]
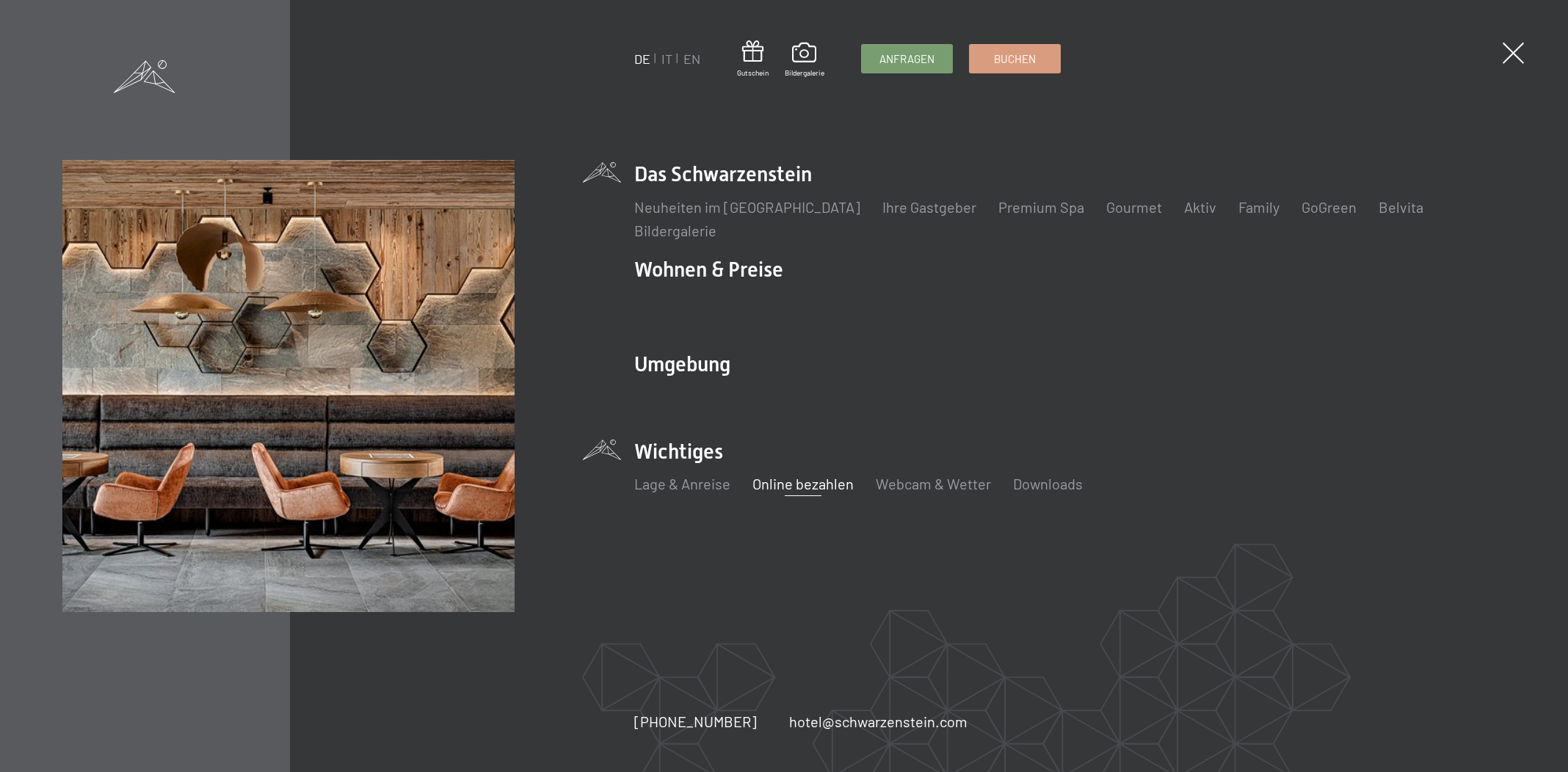
click at [791, 489] on link "Online bezahlen" at bounding box center [803, 484] width 101 height 17
